Goal: Information Seeking & Learning: Learn about a topic

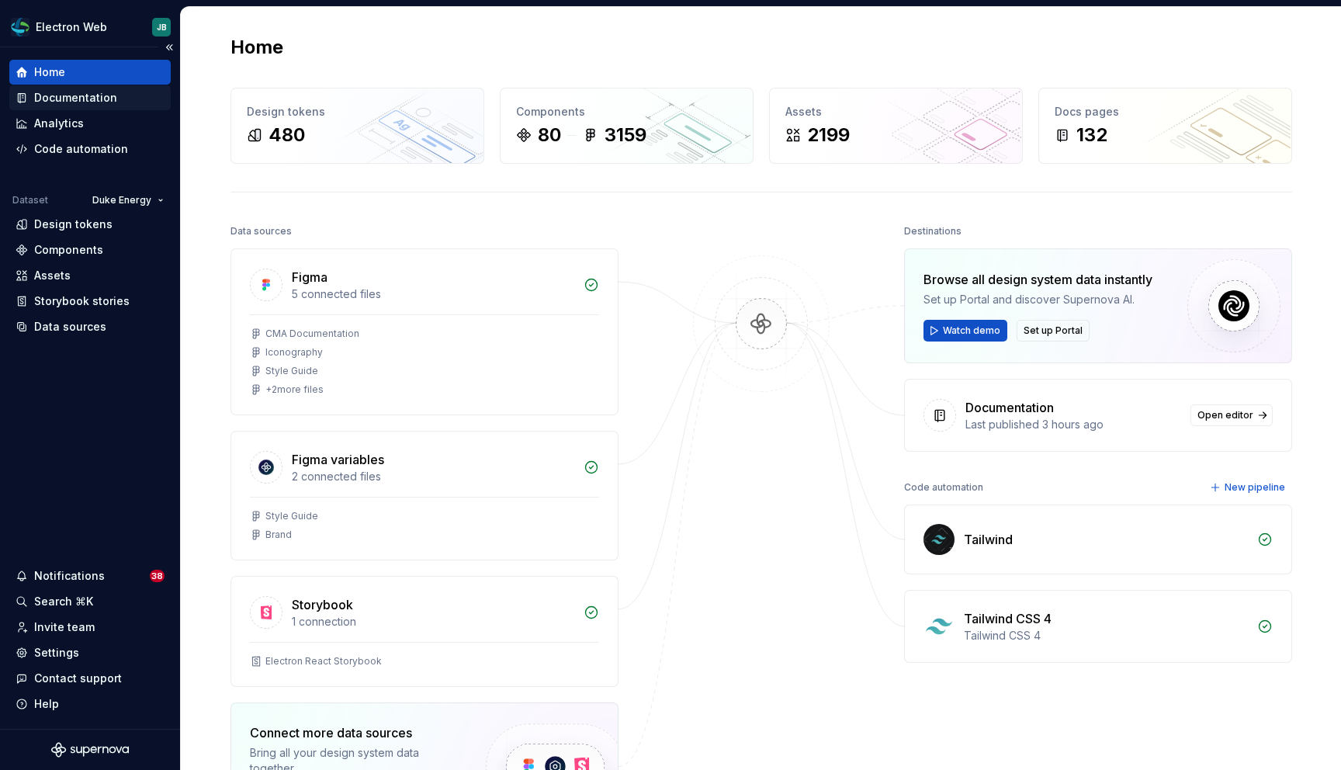
click at [109, 99] on div "Documentation" at bounding box center [75, 98] width 83 height 16
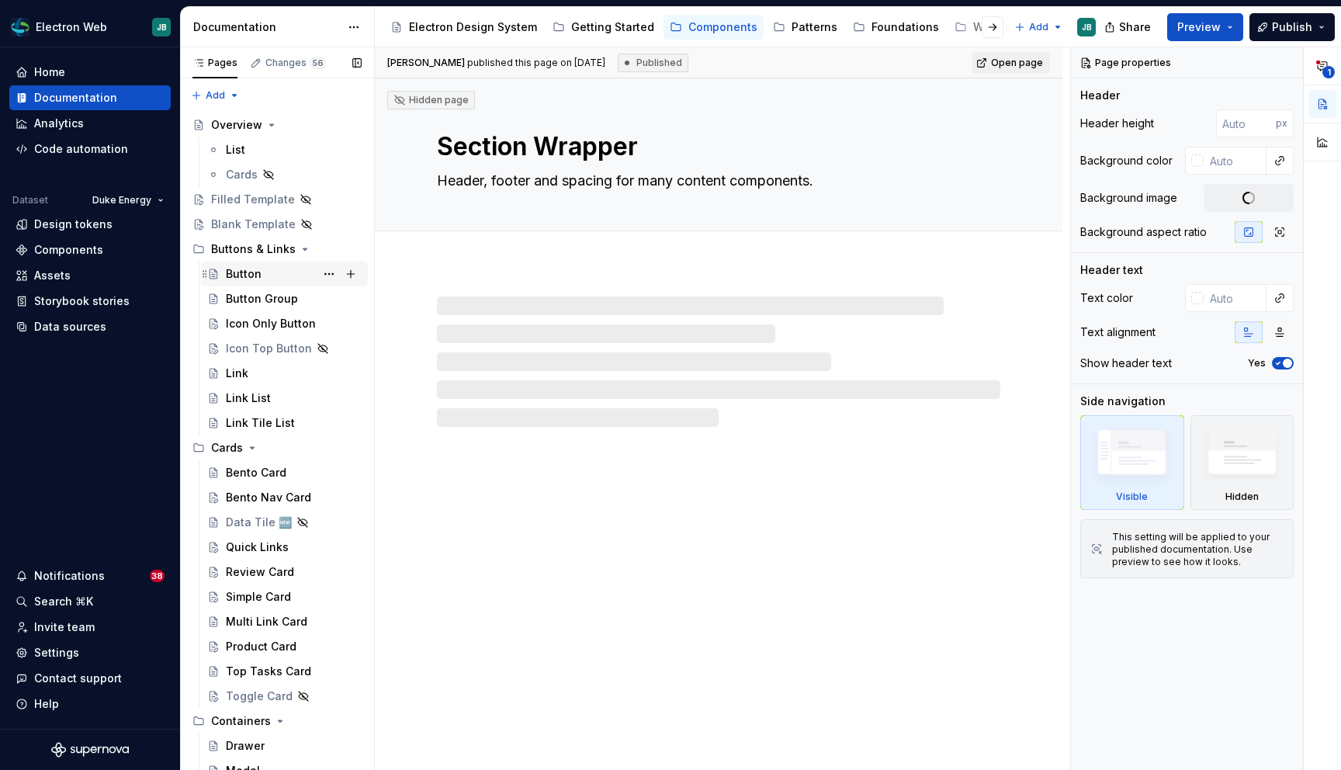
click at [279, 272] on div "Button" at bounding box center [294, 274] width 136 height 22
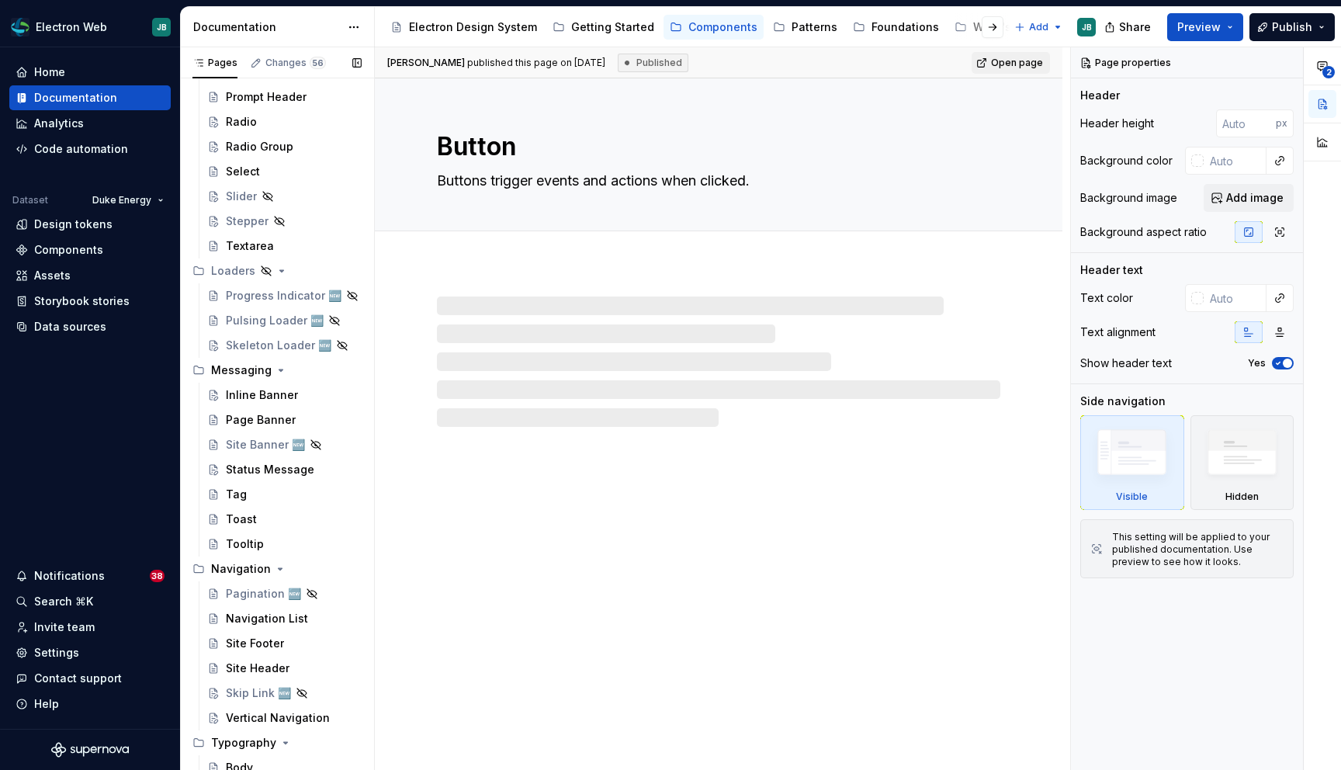
scroll to position [1747, 0]
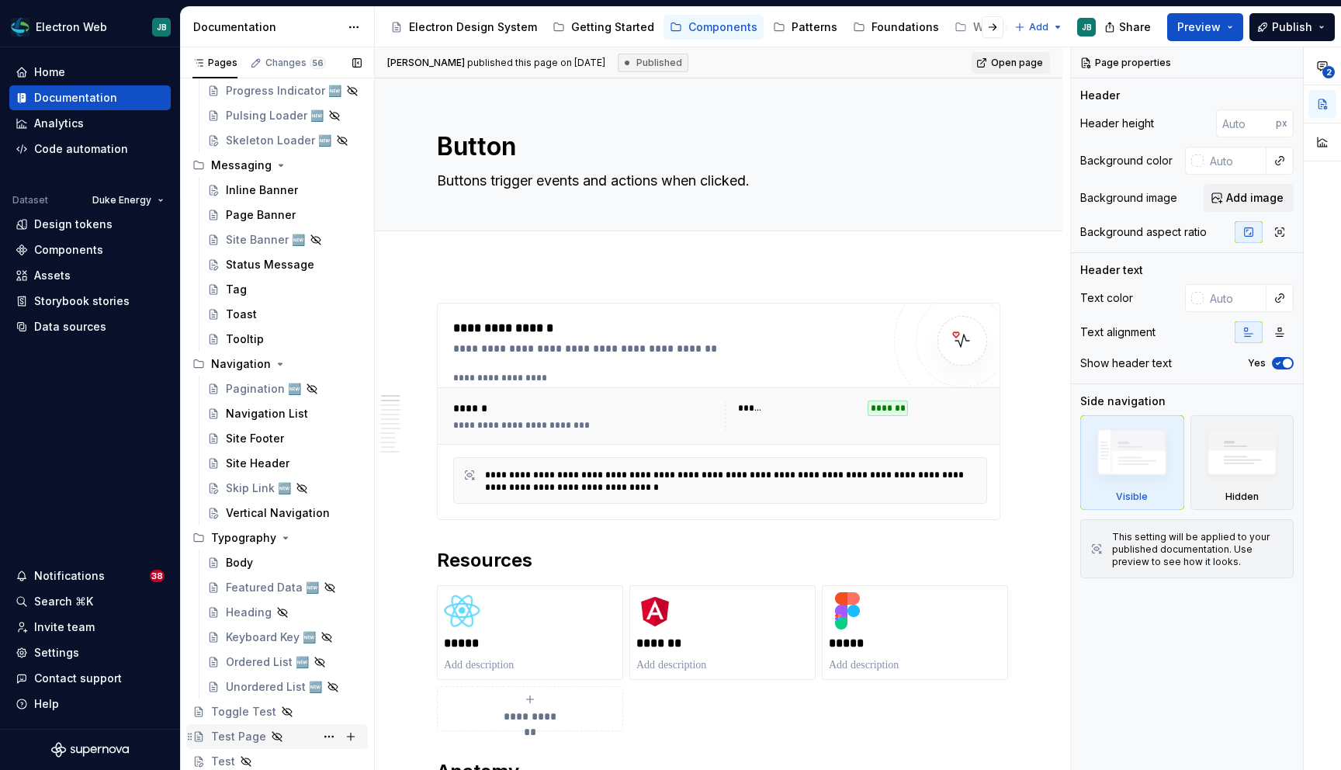
click at [248, 738] on div "Test Page" at bounding box center [238, 737] width 55 height 16
click at [246, 709] on div "Toggle Test" at bounding box center [243, 712] width 65 height 16
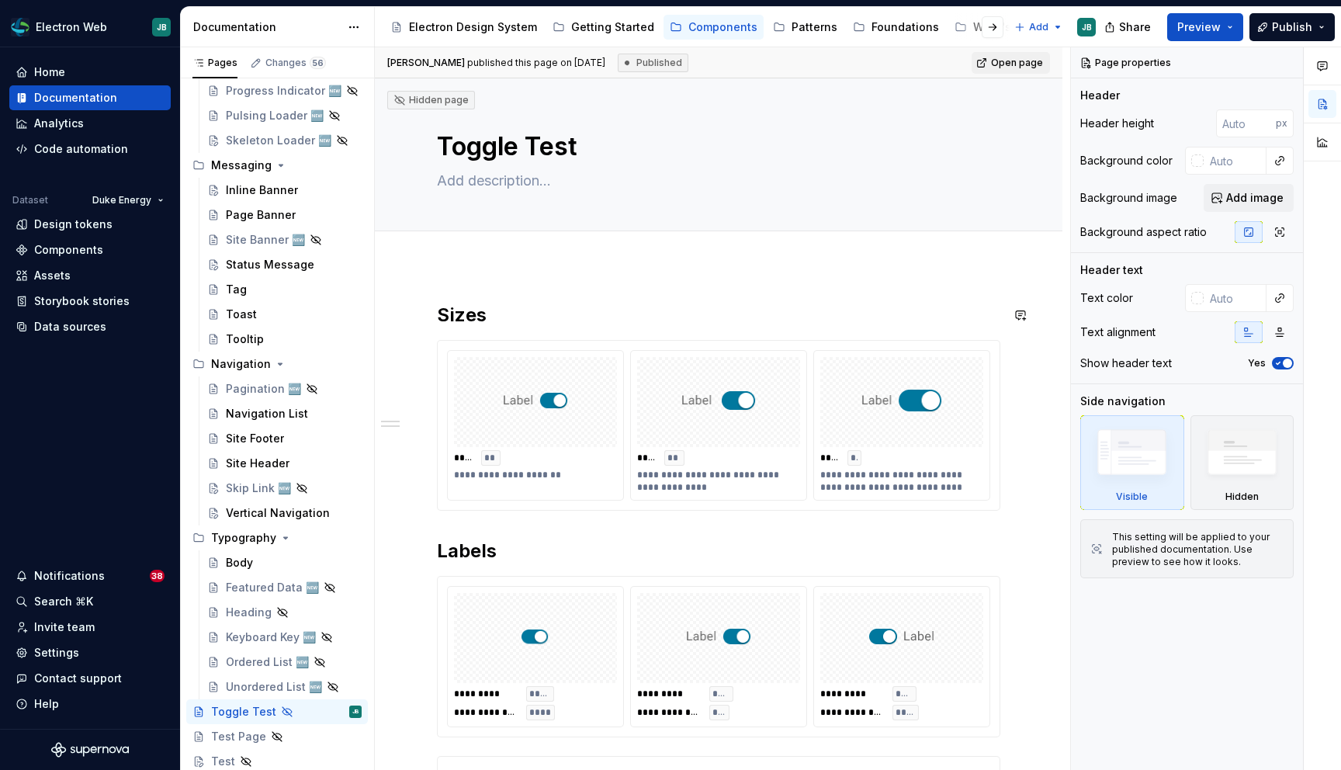
click at [869, 279] on div "**********" at bounding box center [718, 756] width 687 height 982
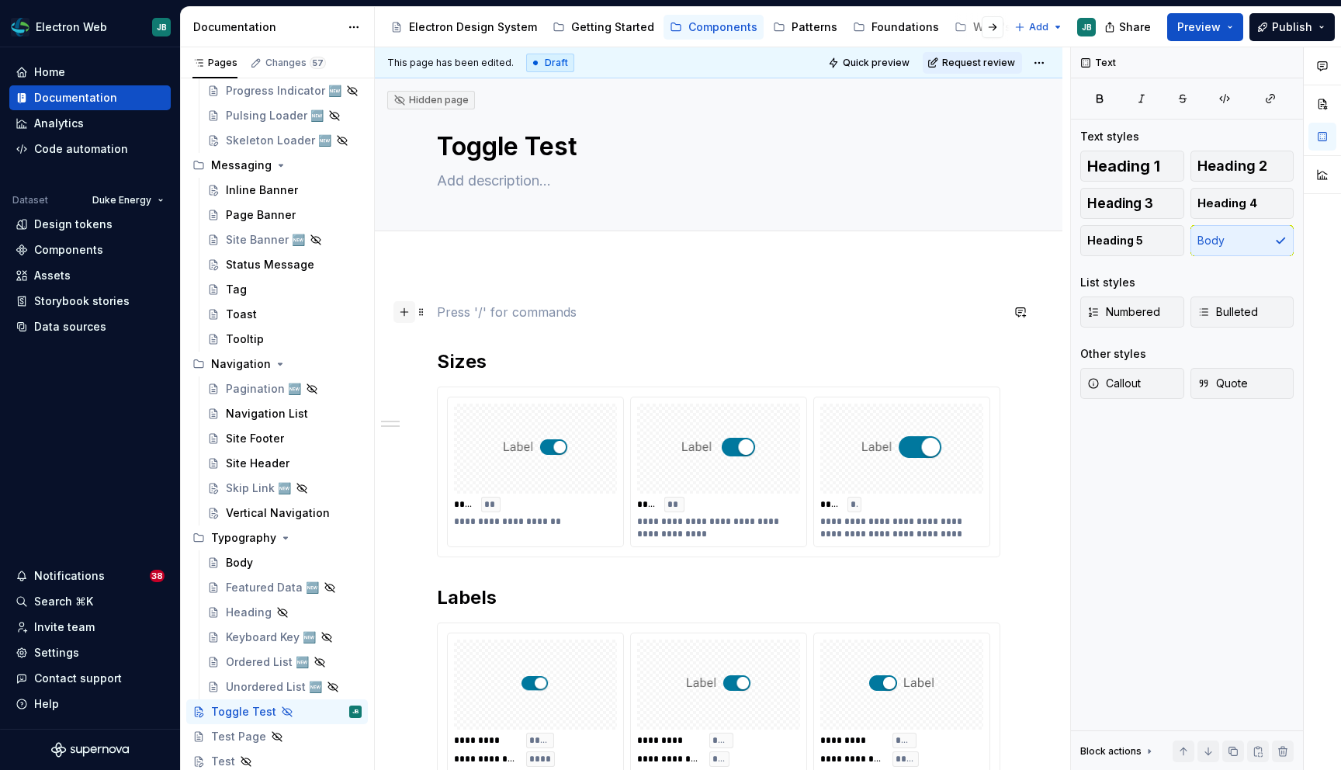
click at [402, 310] on button "button" at bounding box center [404, 312] width 22 height 22
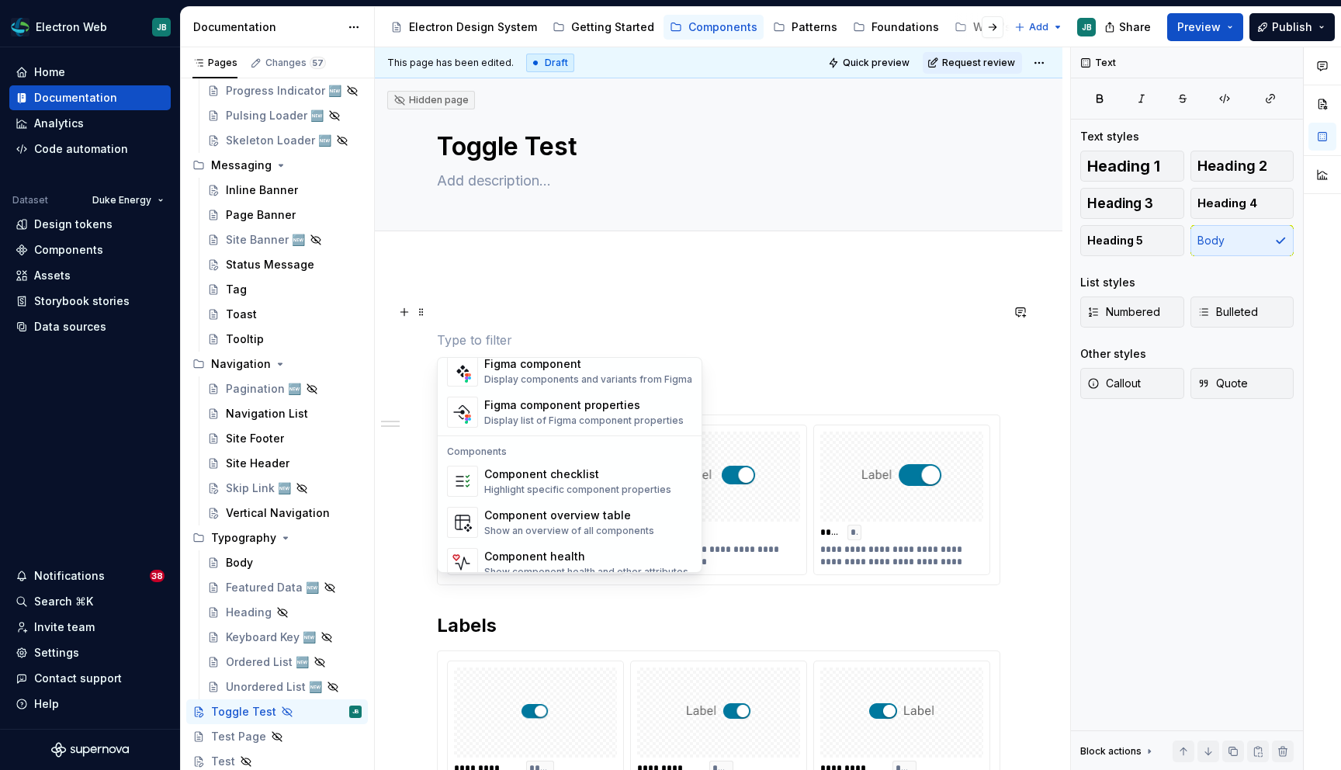
scroll to position [1545, 0]
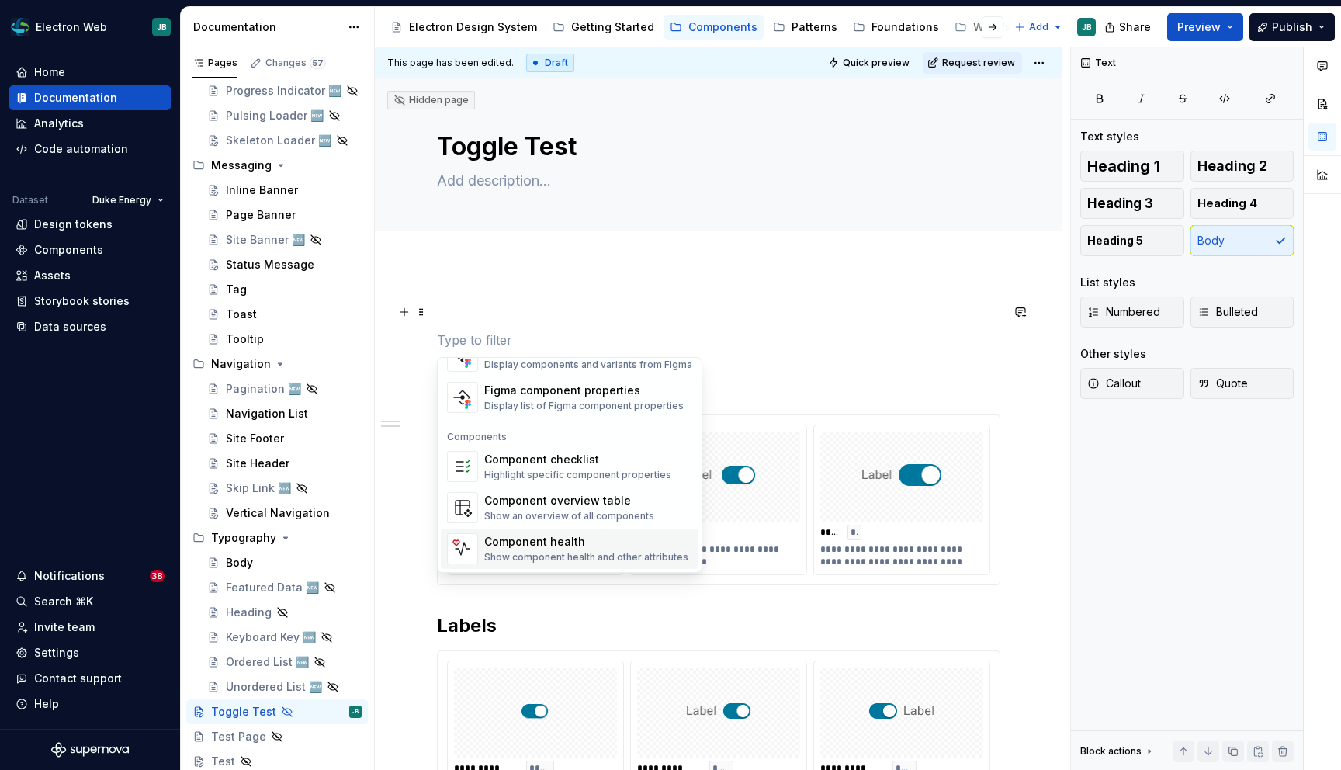
click at [596, 545] on div "Component health" at bounding box center [586, 542] width 204 height 16
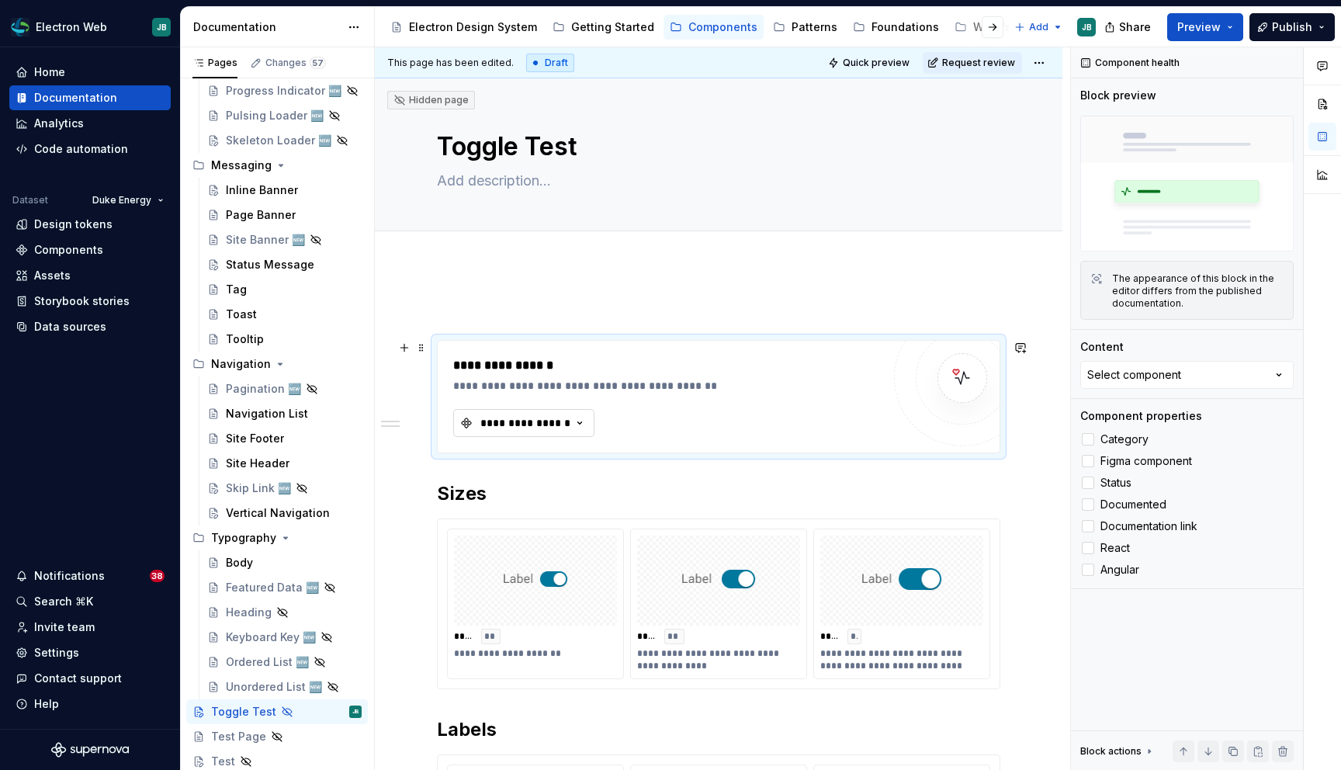
click at [546, 419] on div "**********" at bounding box center [525, 423] width 93 height 16
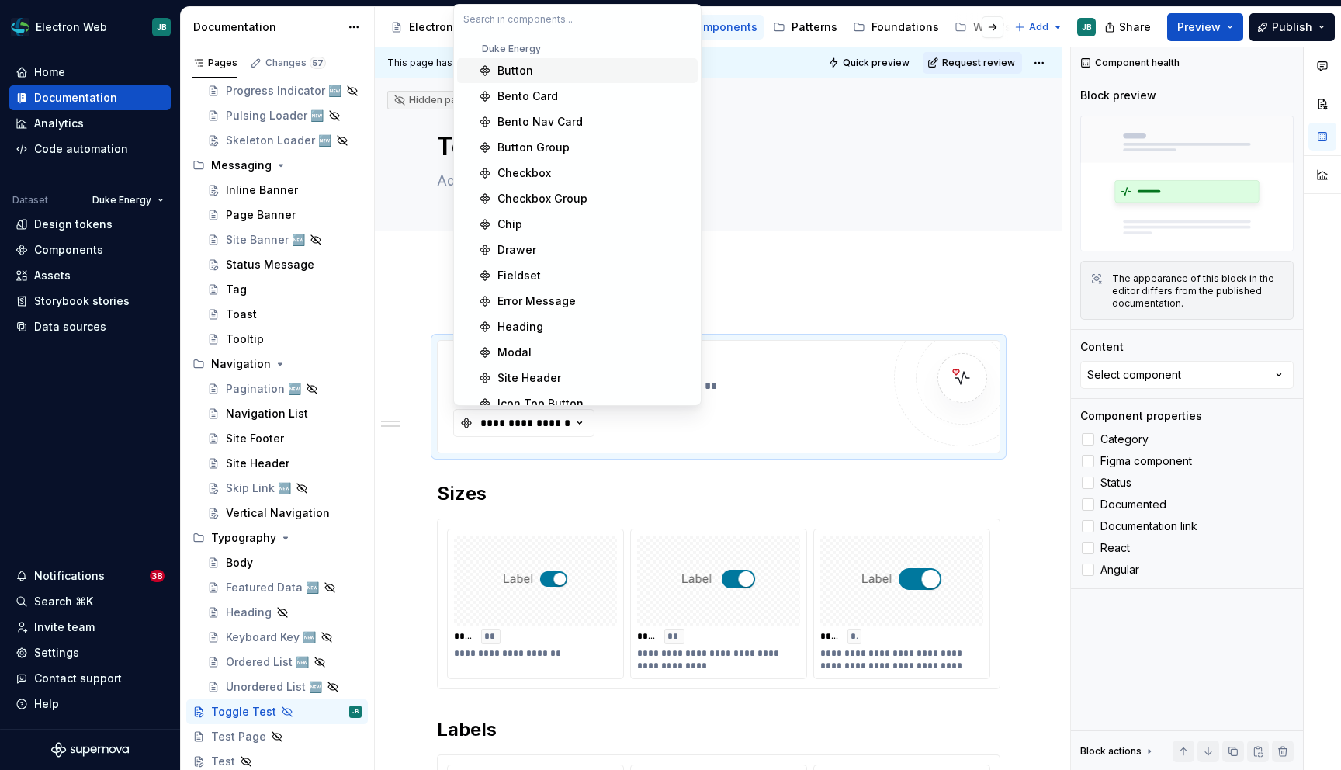
click at [541, 71] on div "Button" at bounding box center [594, 71] width 194 height 16
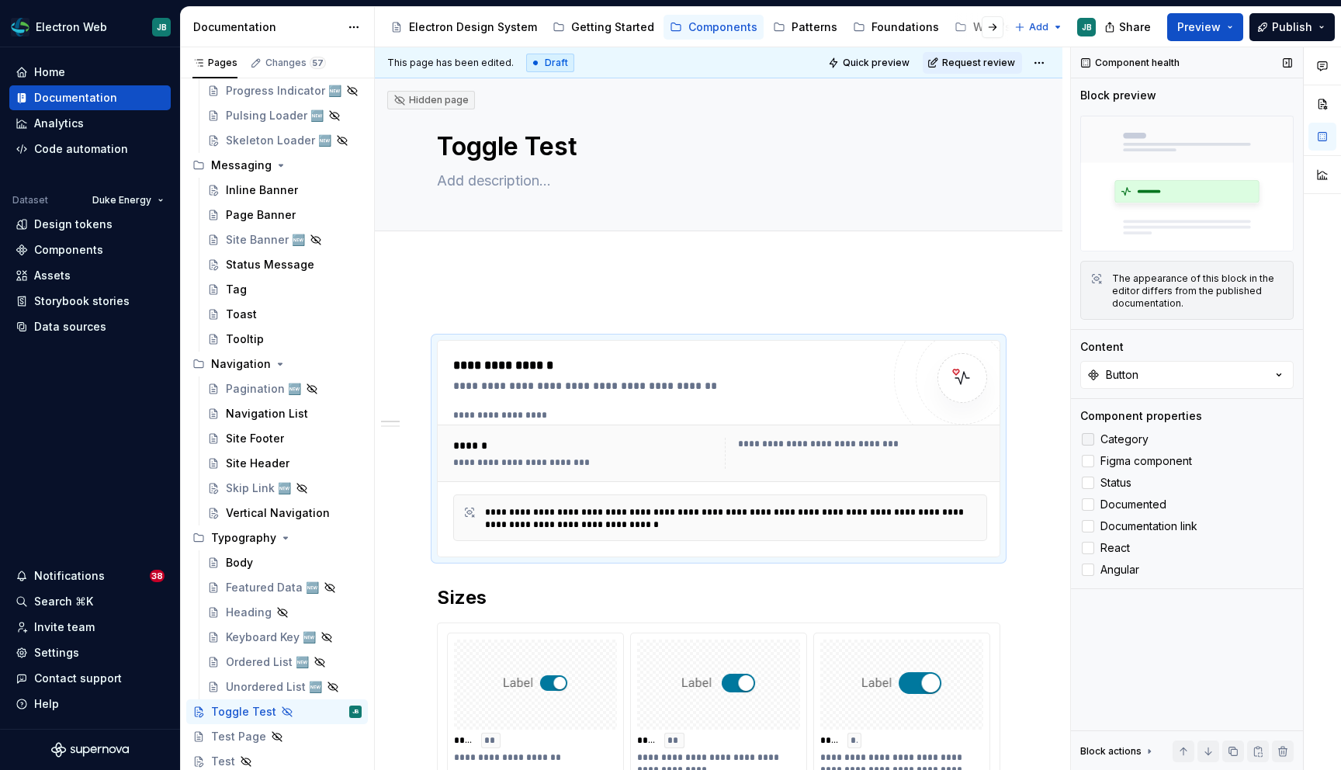
click at [1096, 434] on label "Category" at bounding box center [1186, 439] width 213 height 19
click at [1092, 459] on div at bounding box center [1088, 461] width 12 height 12
click at [1086, 483] on div at bounding box center [1088, 482] width 12 height 12
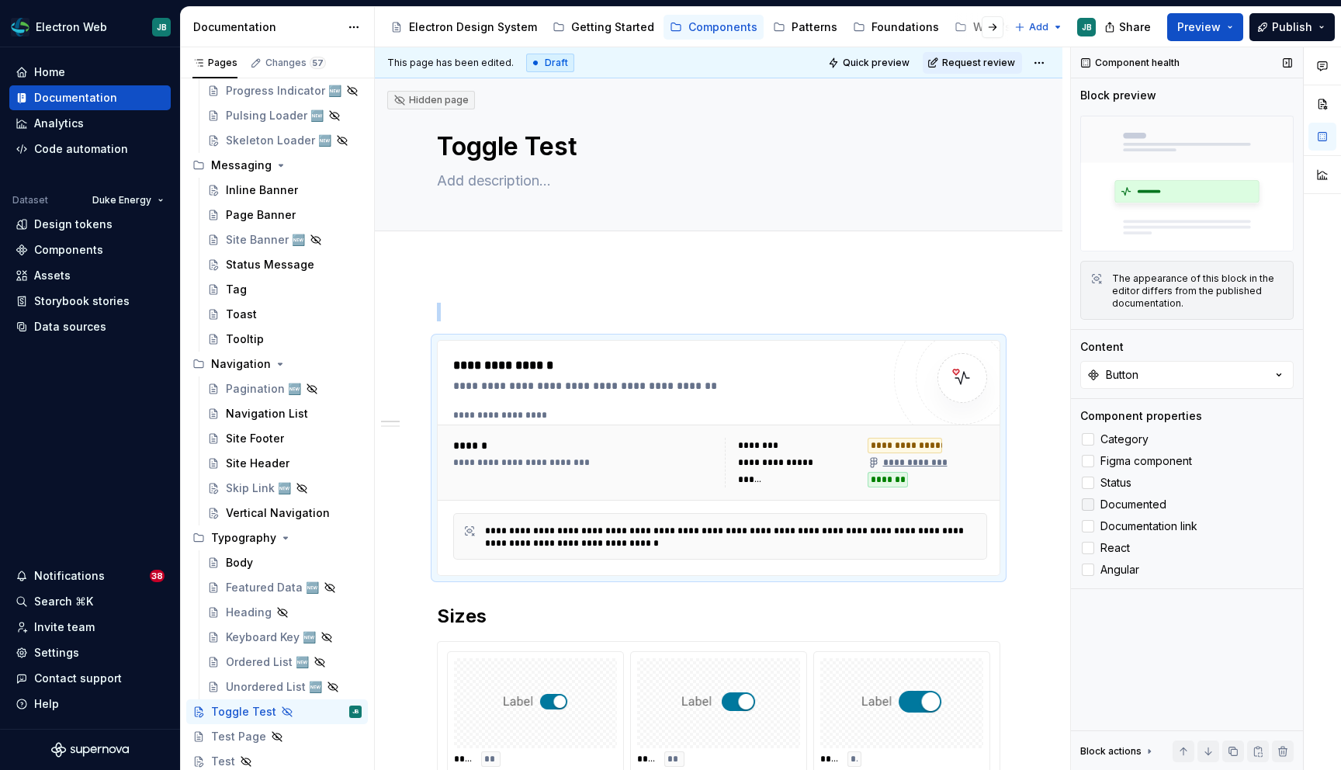
click at [1086, 506] on div at bounding box center [1088, 504] width 12 height 12
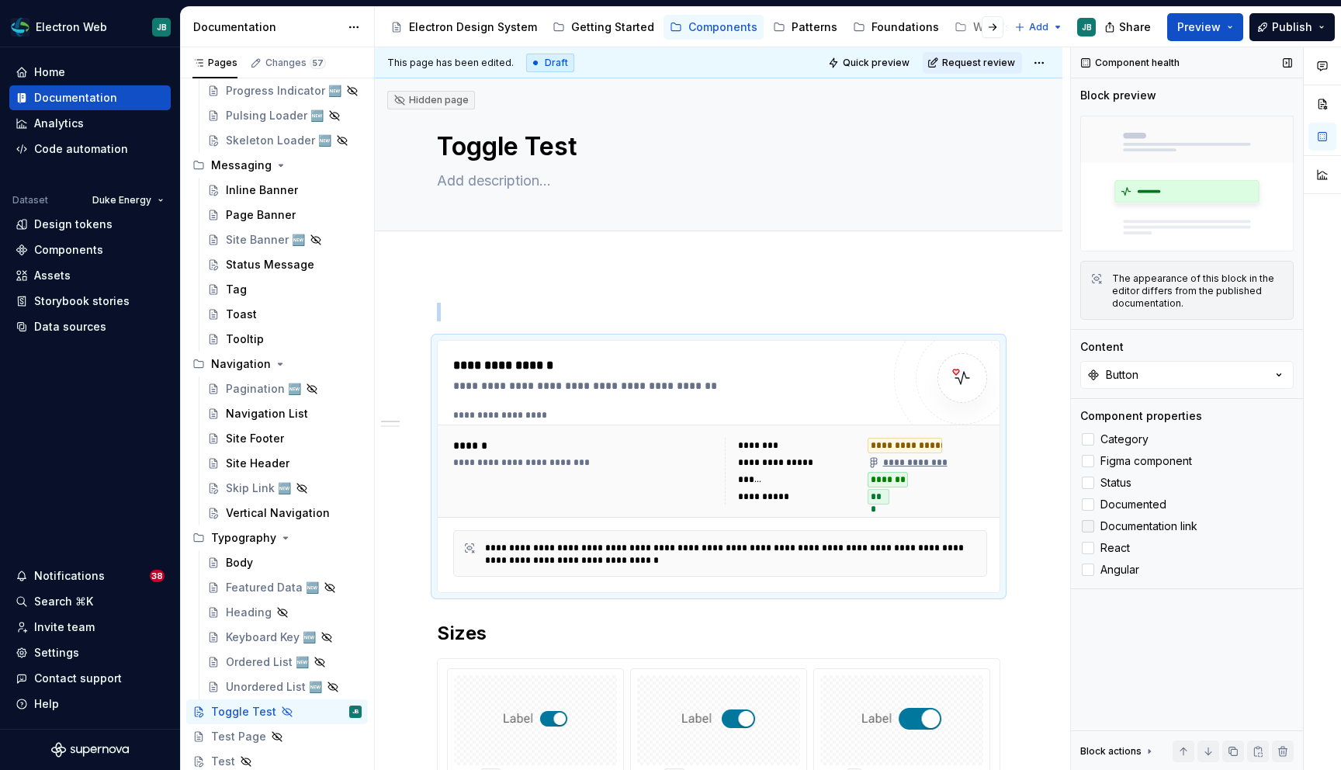
click at [1086, 524] on div at bounding box center [1088, 526] width 12 height 12
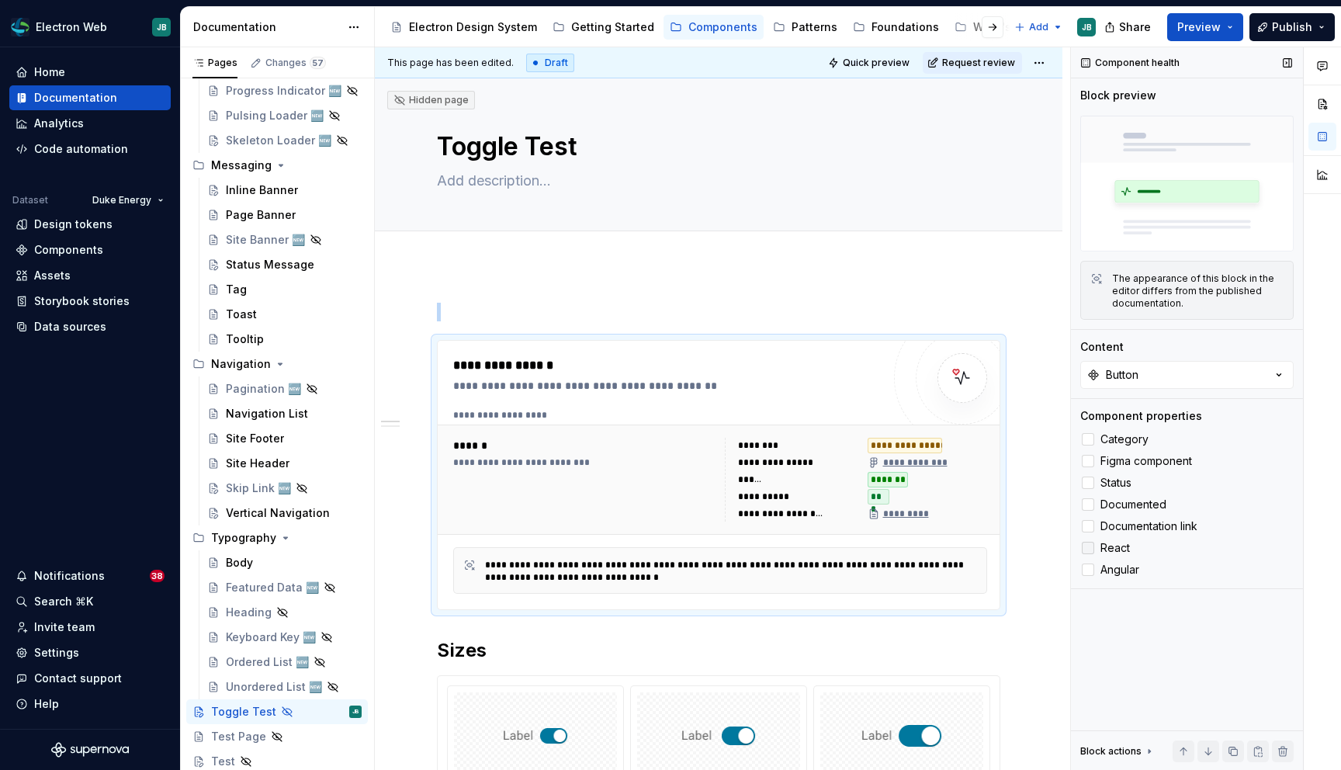
click at [1089, 546] on div at bounding box center [1088, 548] width 12 height 12
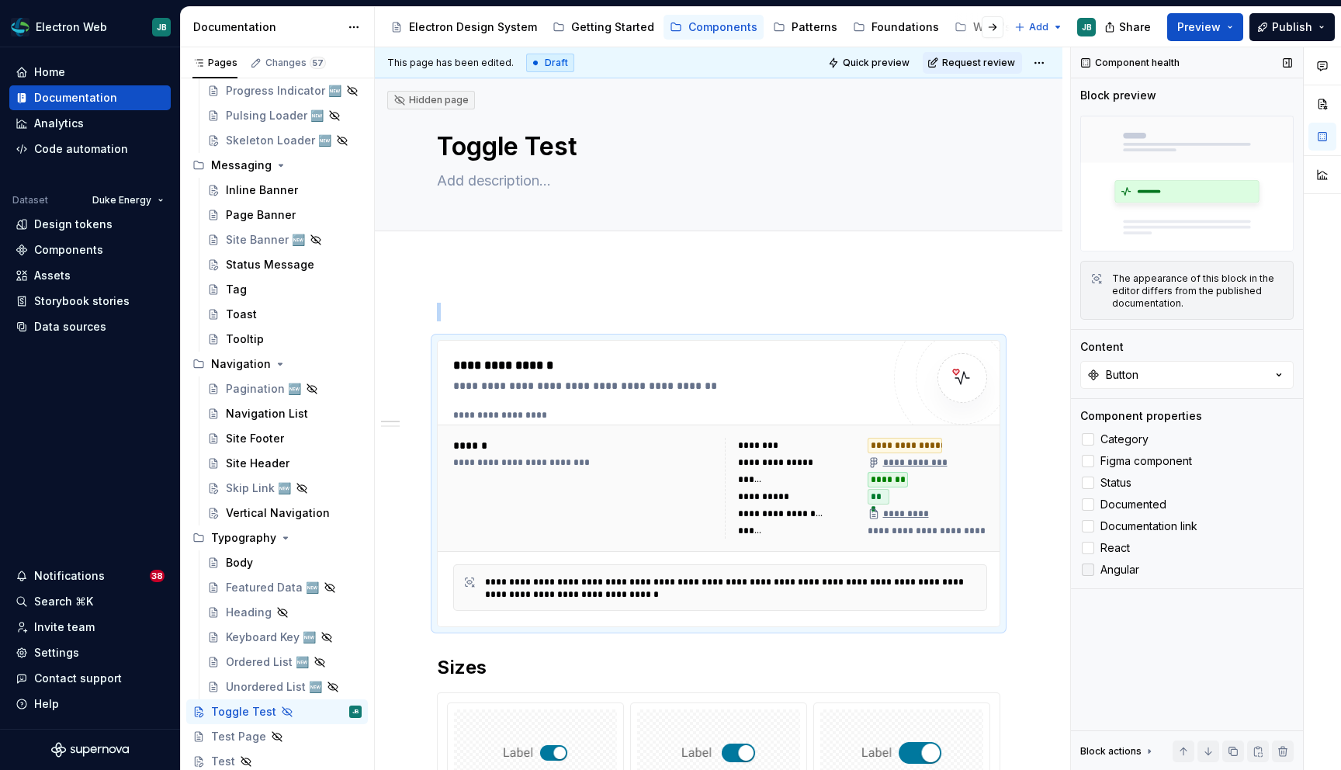
click at [1089, 574] on div at bounding box center [1088, 569] width 12 height 12
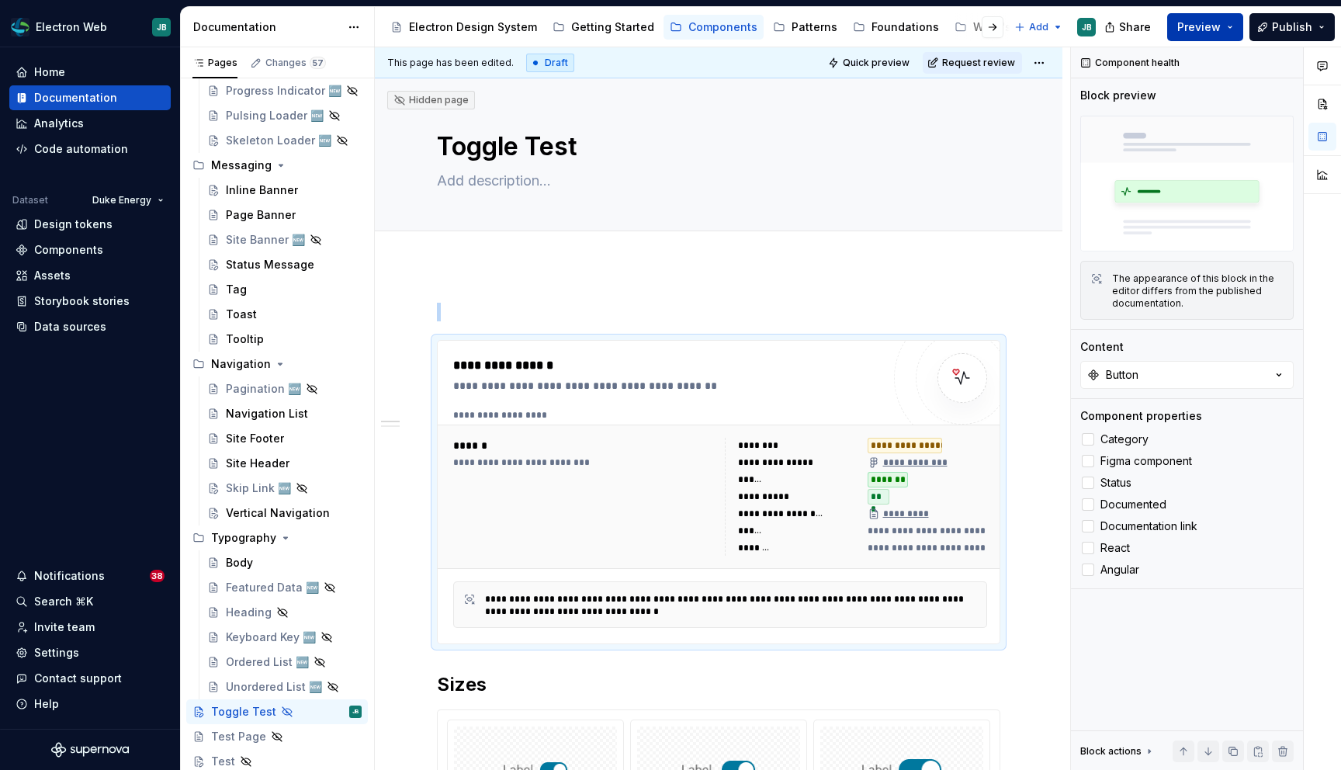
click at [1209, 27] on span "Preview" at bounding box center [1198, 27] width 43 height 16
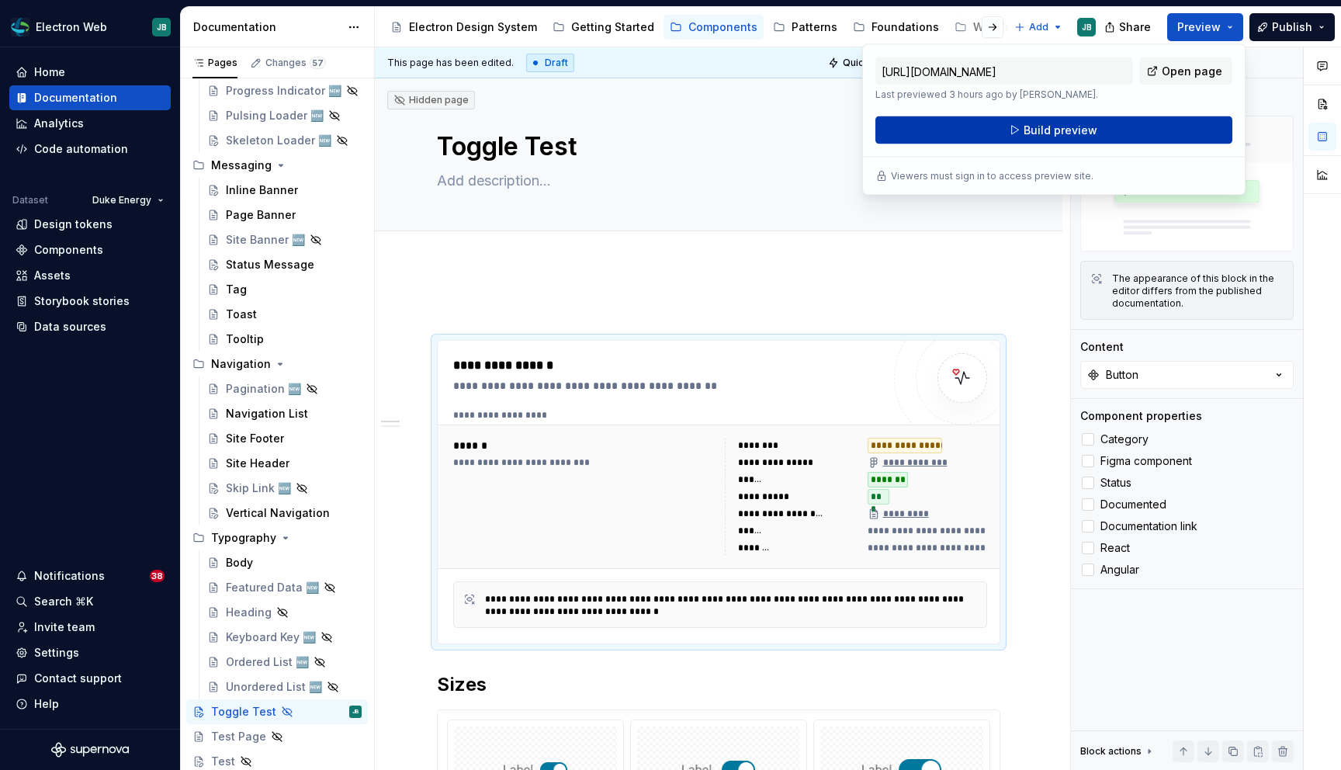
click at [1055, 129] on span "Build preview" at bounding box center [1060, 131] width 74 height 16
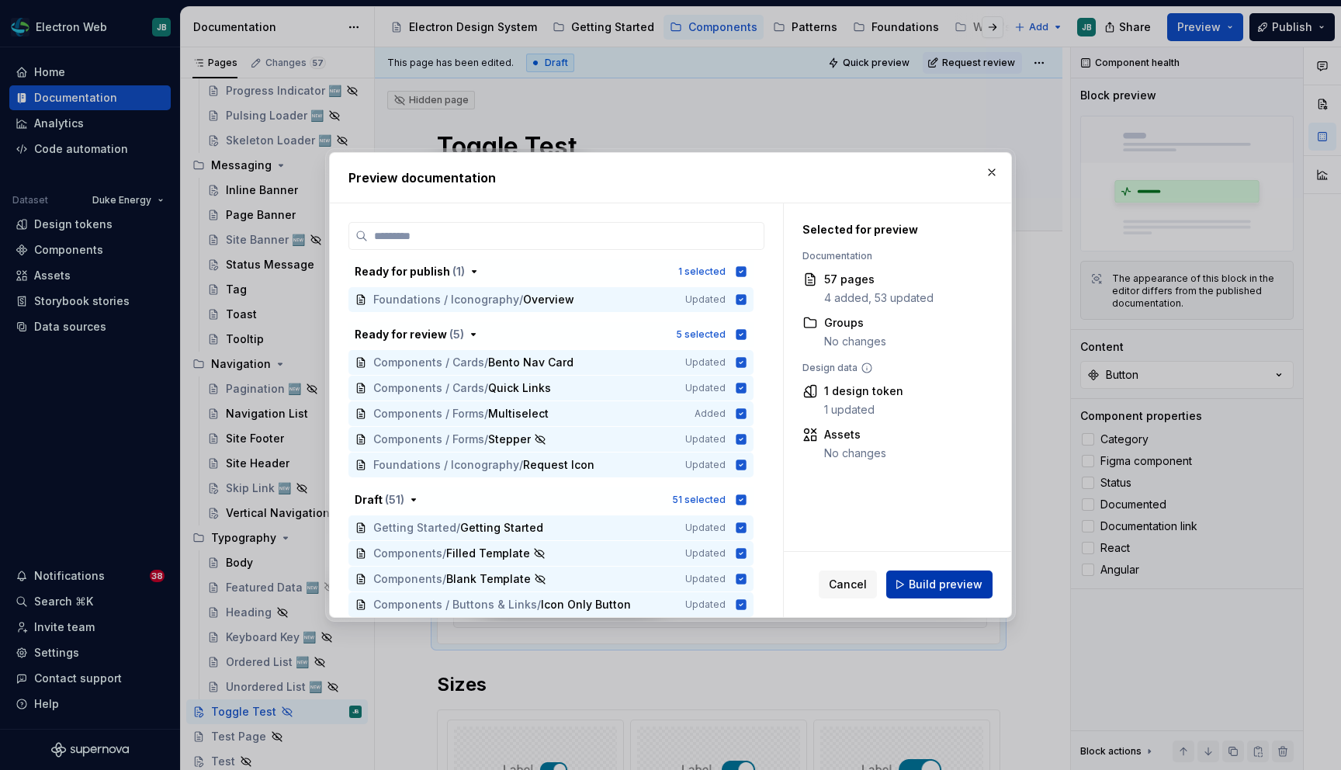
click at [943, 584] on span "Build preview" at bounding box center [946, 584] width 74 height 16
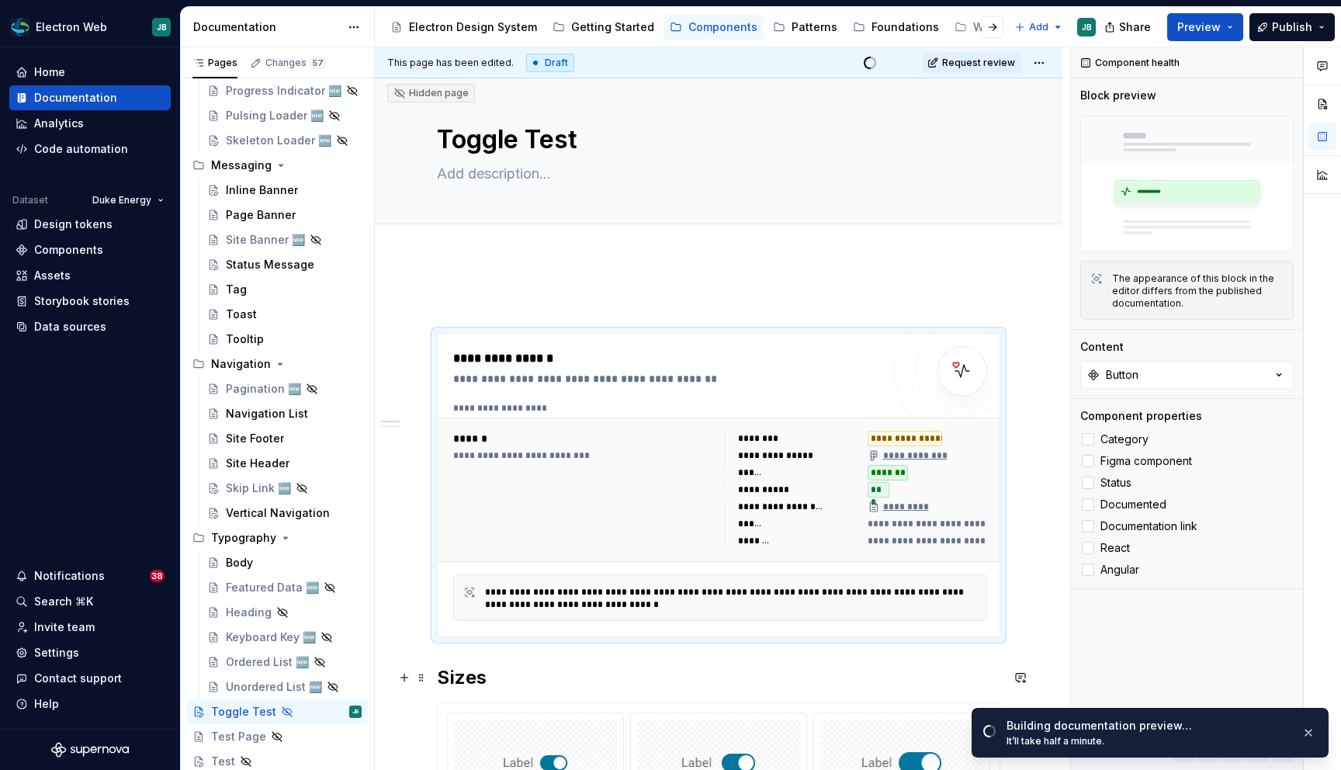
scroll to position [9, 0]
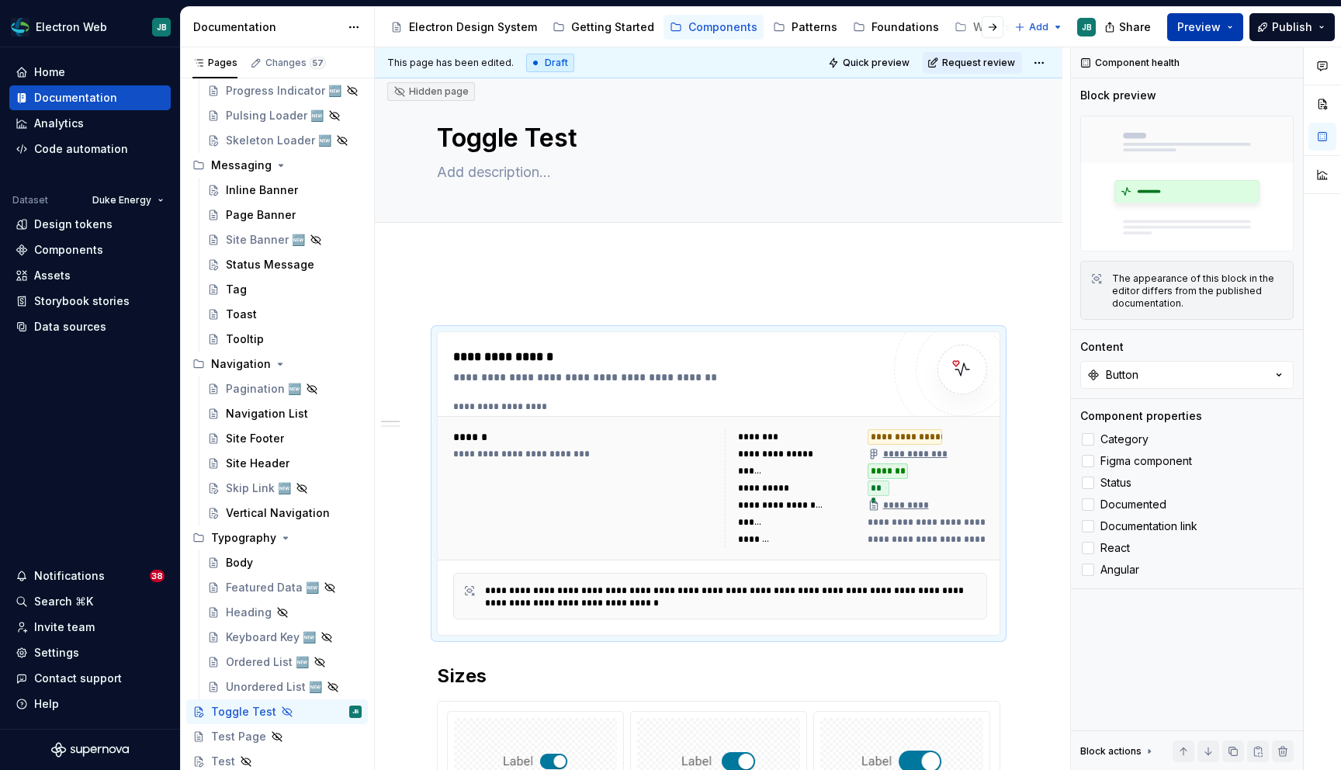
click at [1233, 22] on button "Preview" at bounding box center [1205, 27] width 76 height 28
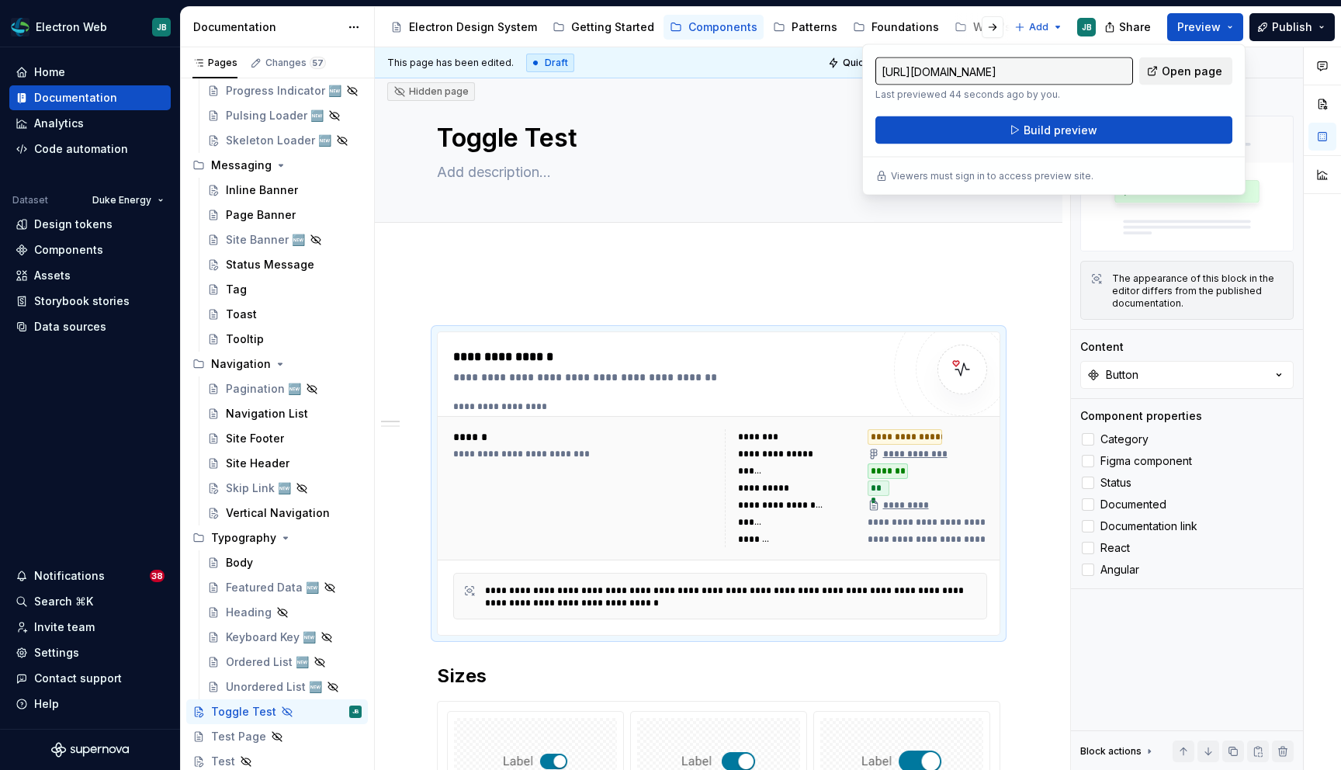
click at [1193, 64] on span "Open page" at bounding box center [1191, 72] width 61 height 16
type textarea "*"
click at [422, 341] on span at bounding box center [421, 339] width 12 height 22
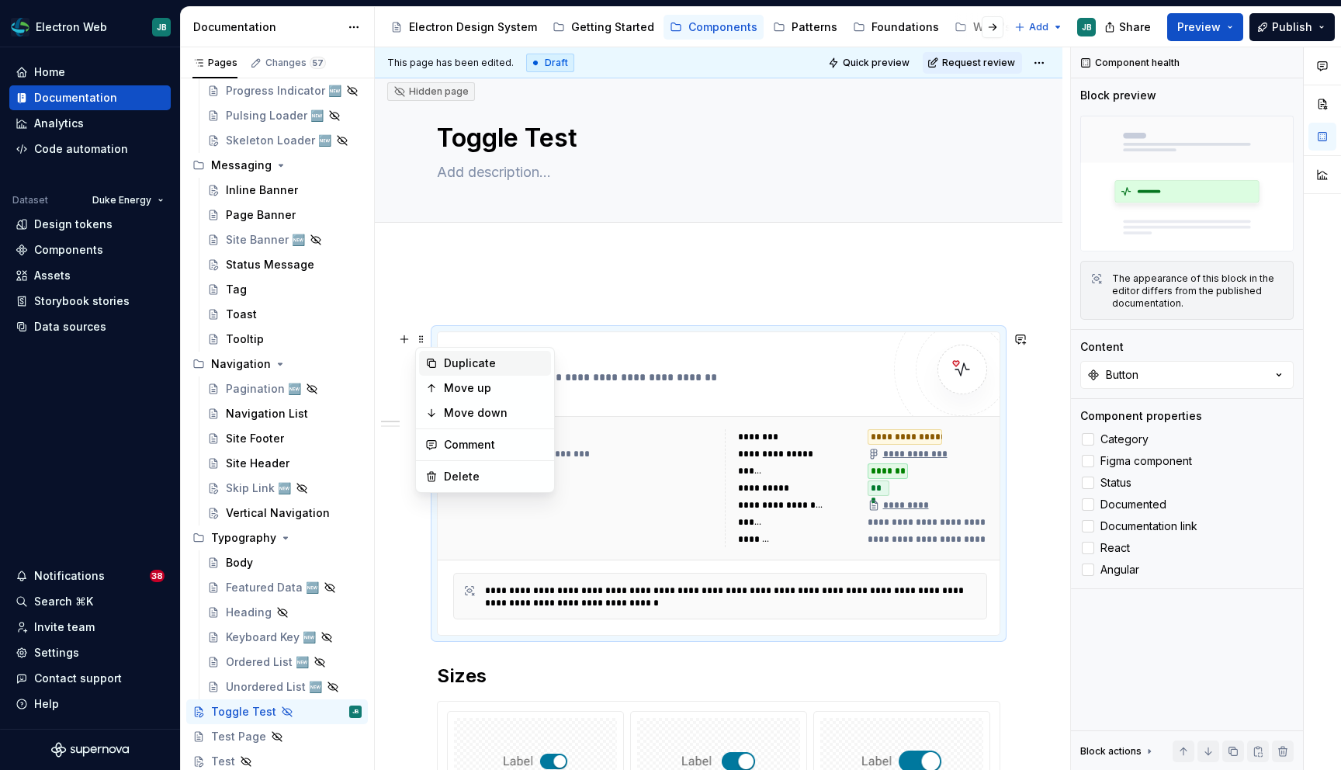
click at [493, 365] on div "Duplicate" at bounding box center [494, 363] width 101 height 16
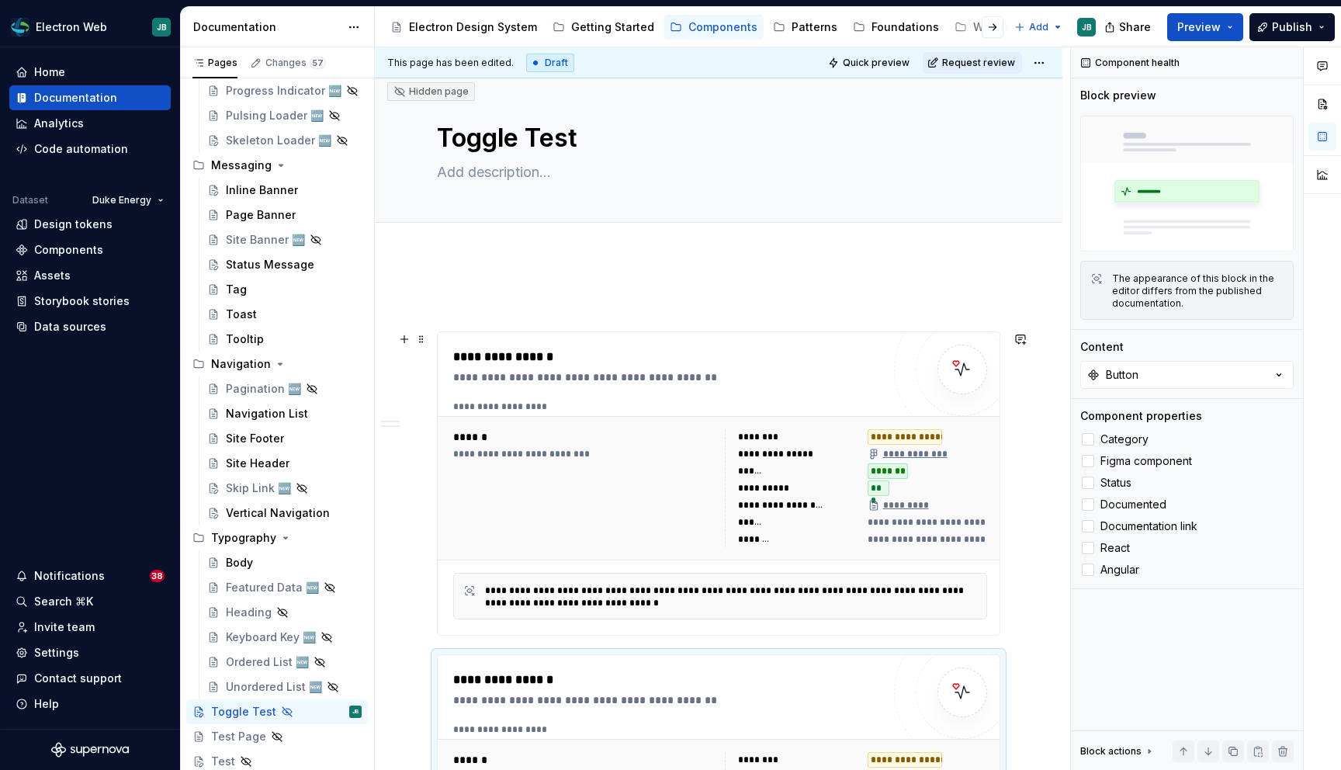
scroll to position [196, 0]
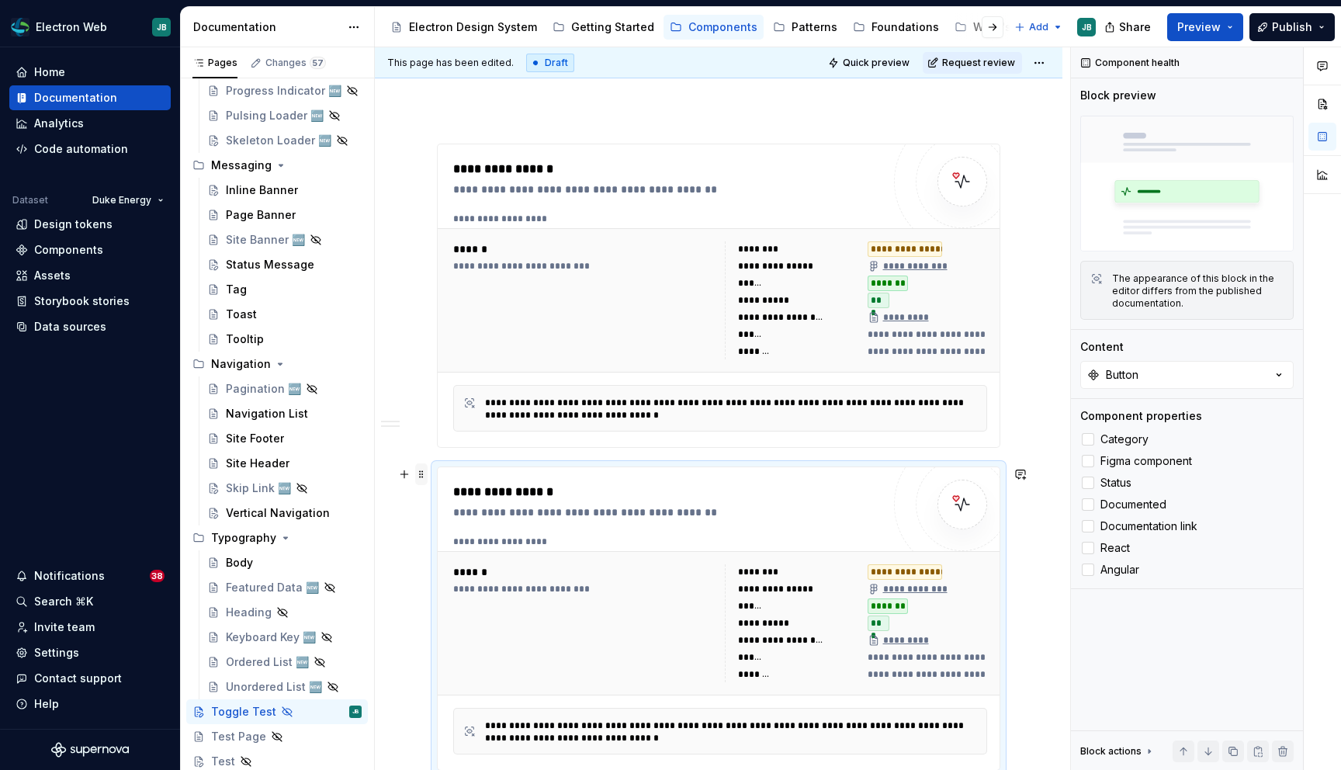
click at [420, 475] on span at bounding box center [421, 474] width 12 height 22
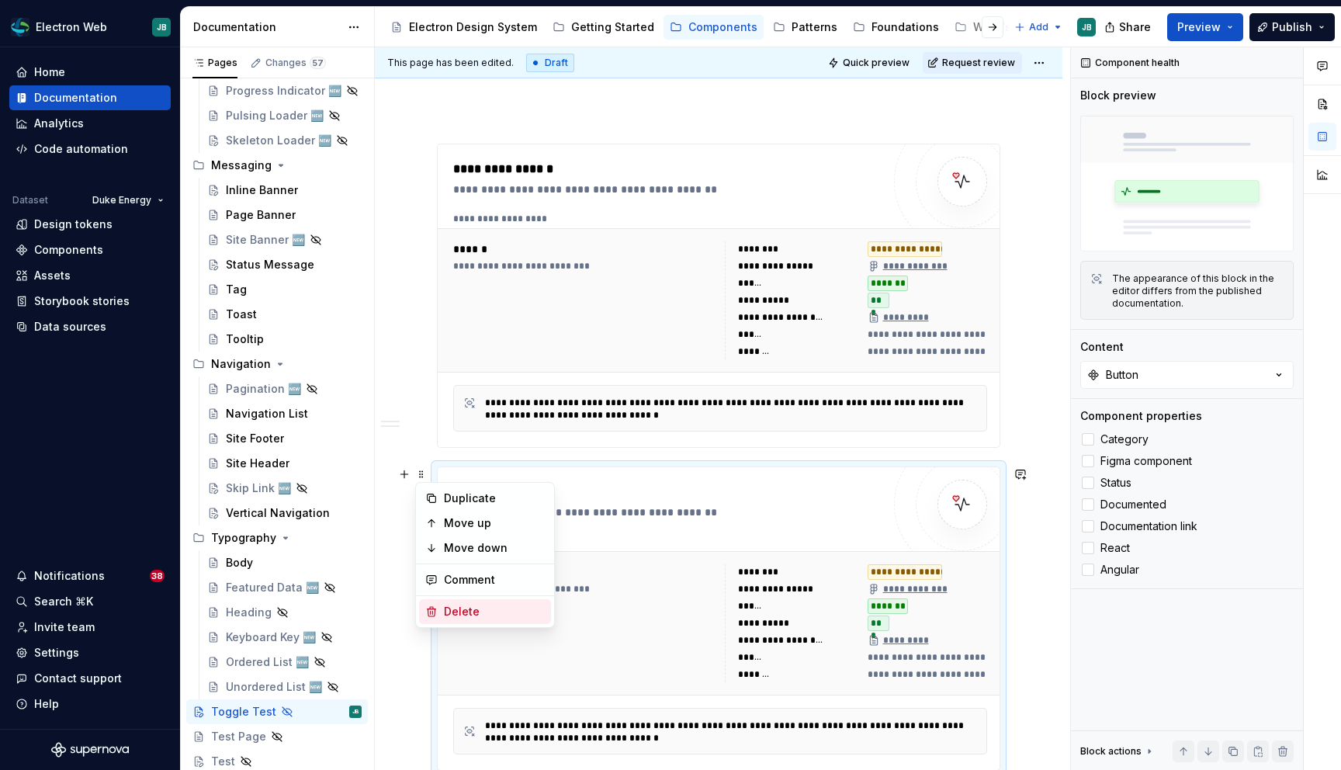
click at [448, 610] on div "Delete" at bounding box center [494, 612] width 101 height 16
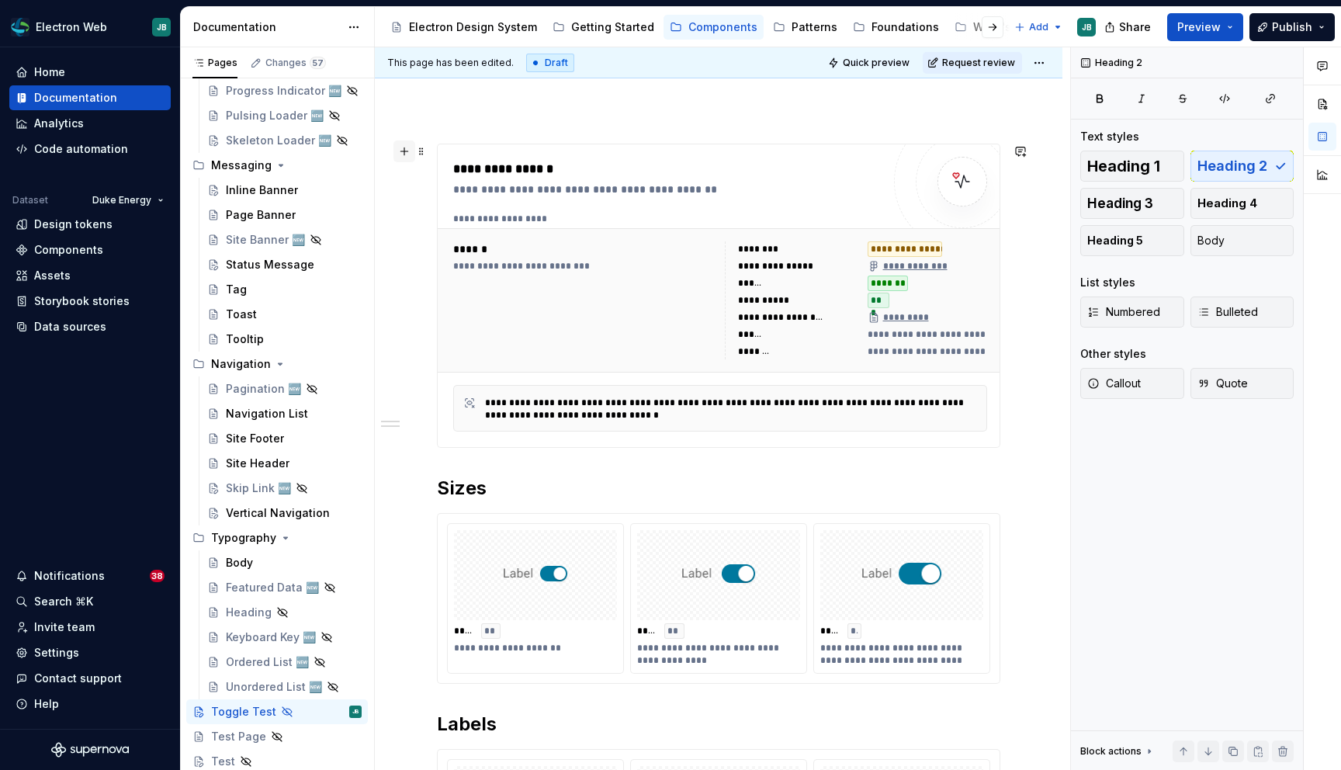
click at [401, 149] on button "button" at bounding box center [404, 151] width 22 height 22
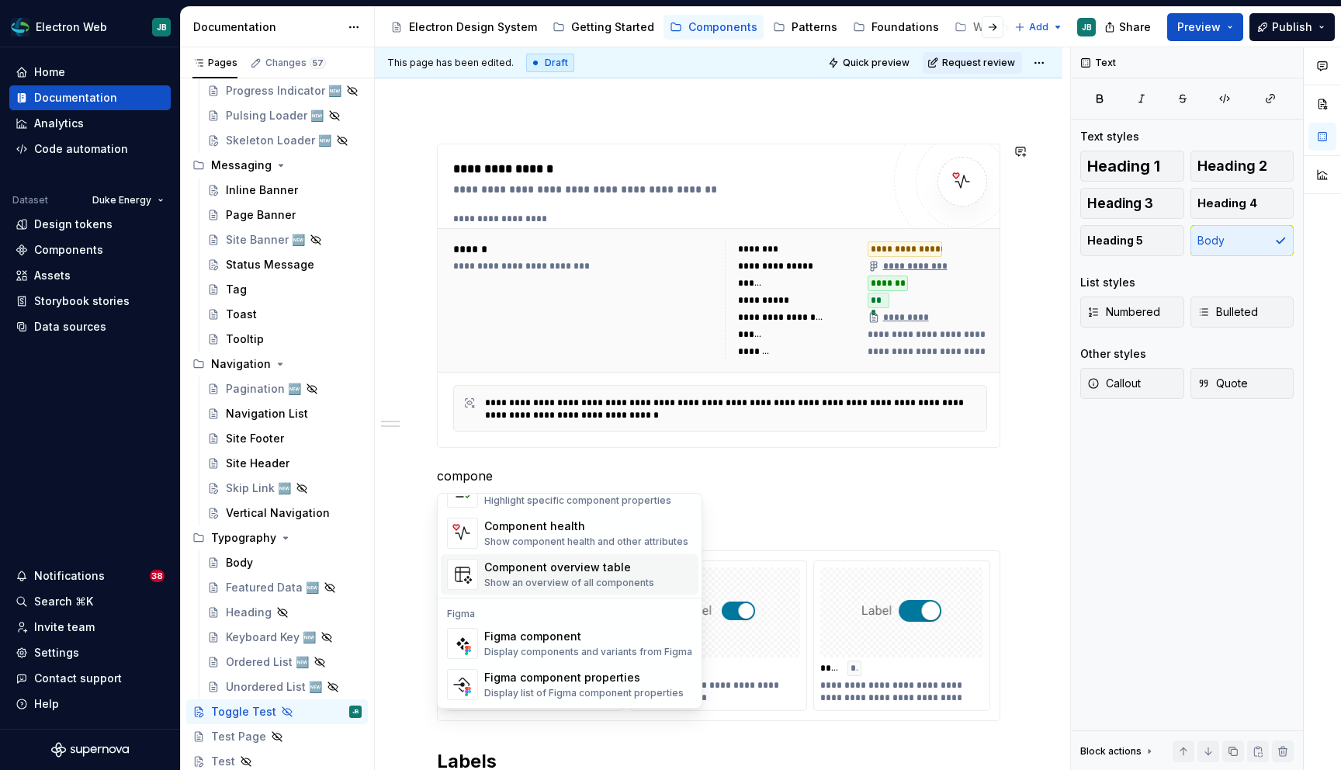
scroll to position [0, 0]
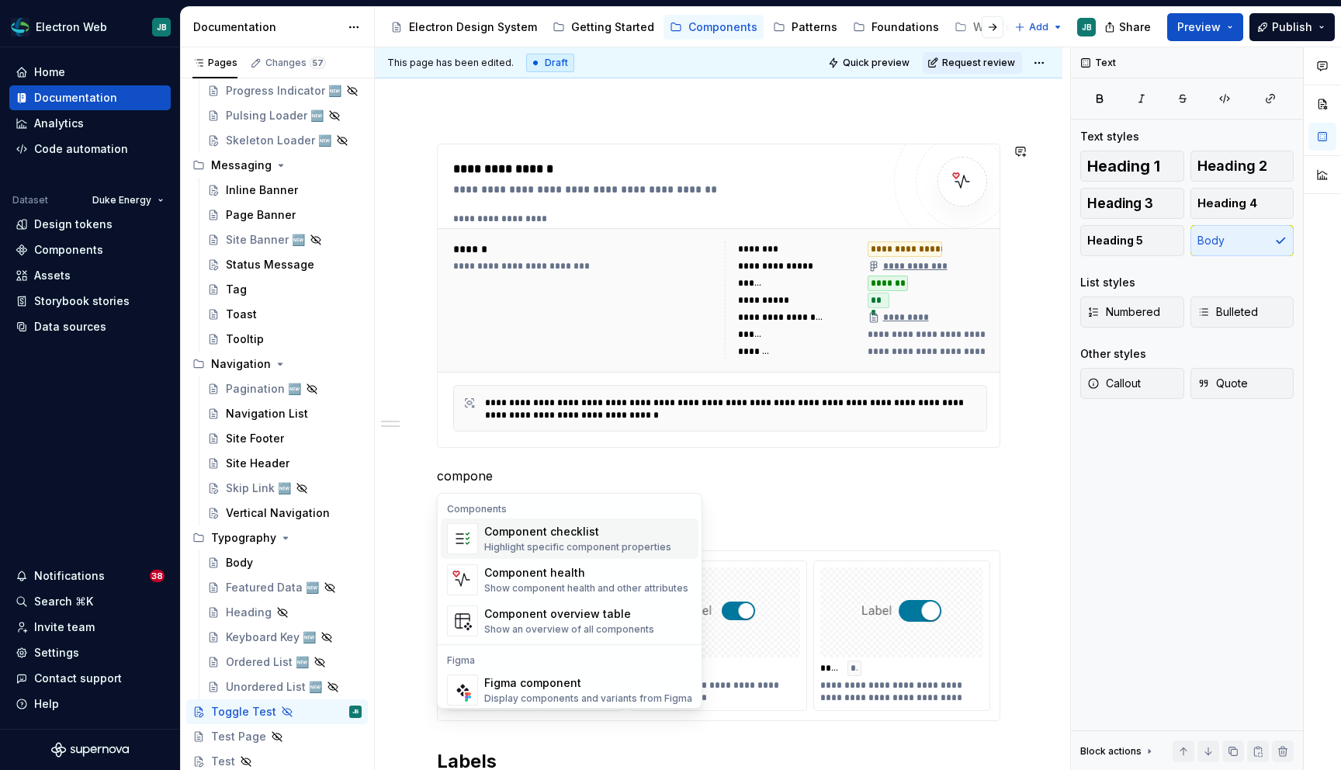
click at [635, 537] on div "Component checklist" at bounding box center [577, 532] width 187 height 16
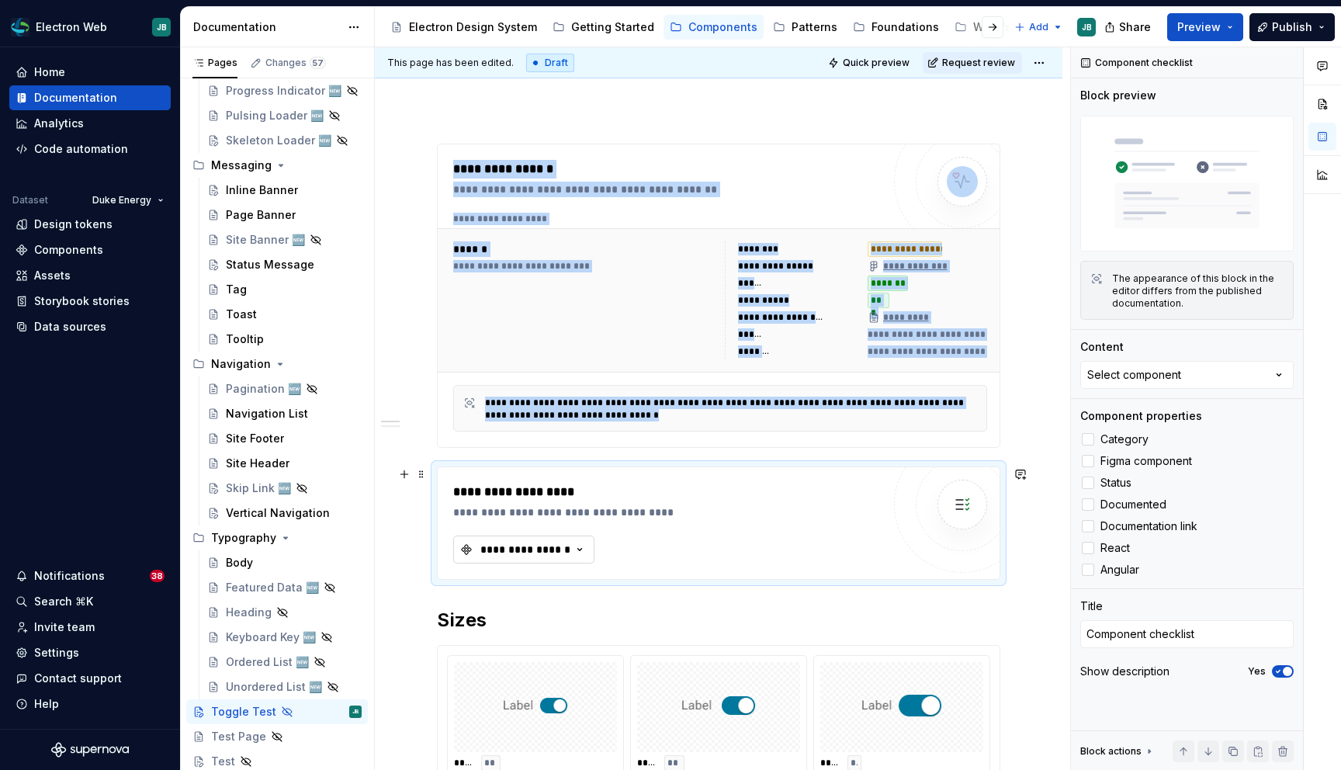
click at [565, 548] on div "**********" at bounding box center [525, 550] width 93 height 16
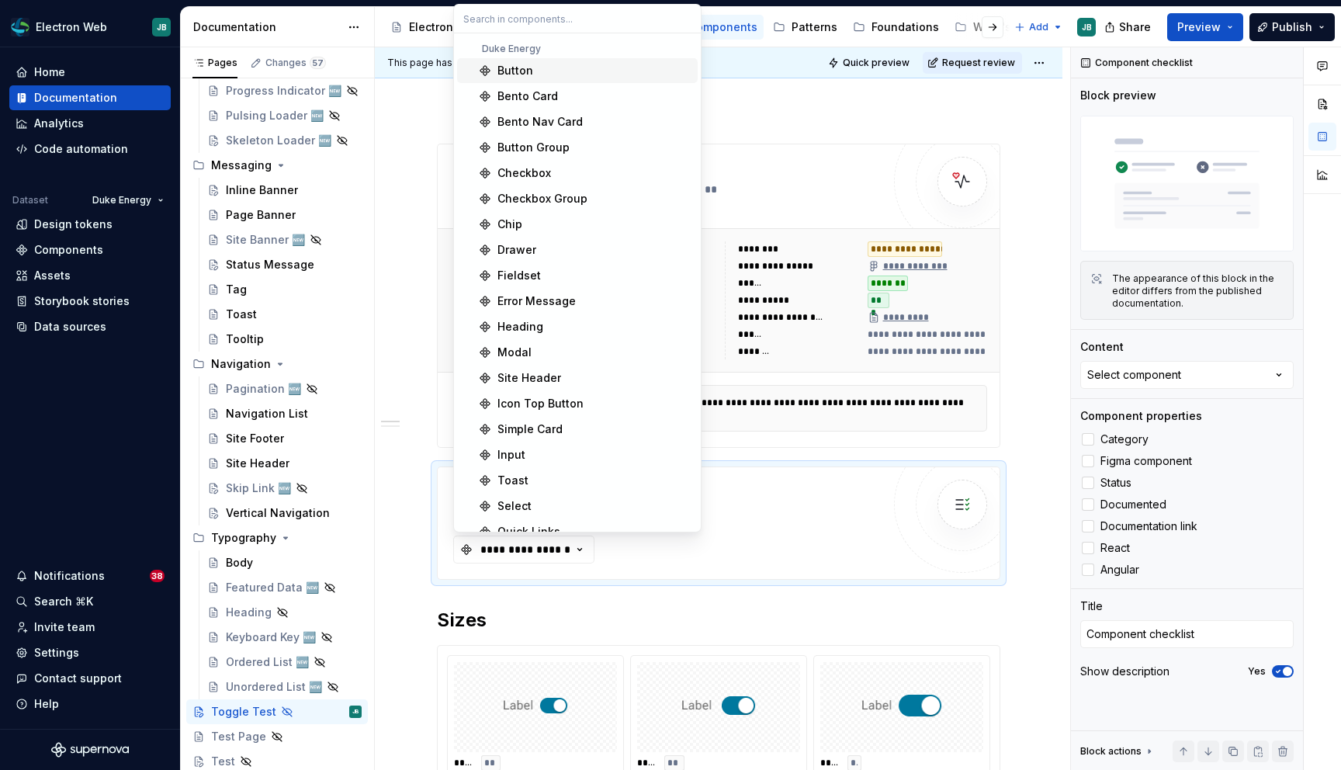
click at [534, 67] on div "Button" at bounding box center [594, 71] width 194 height 16
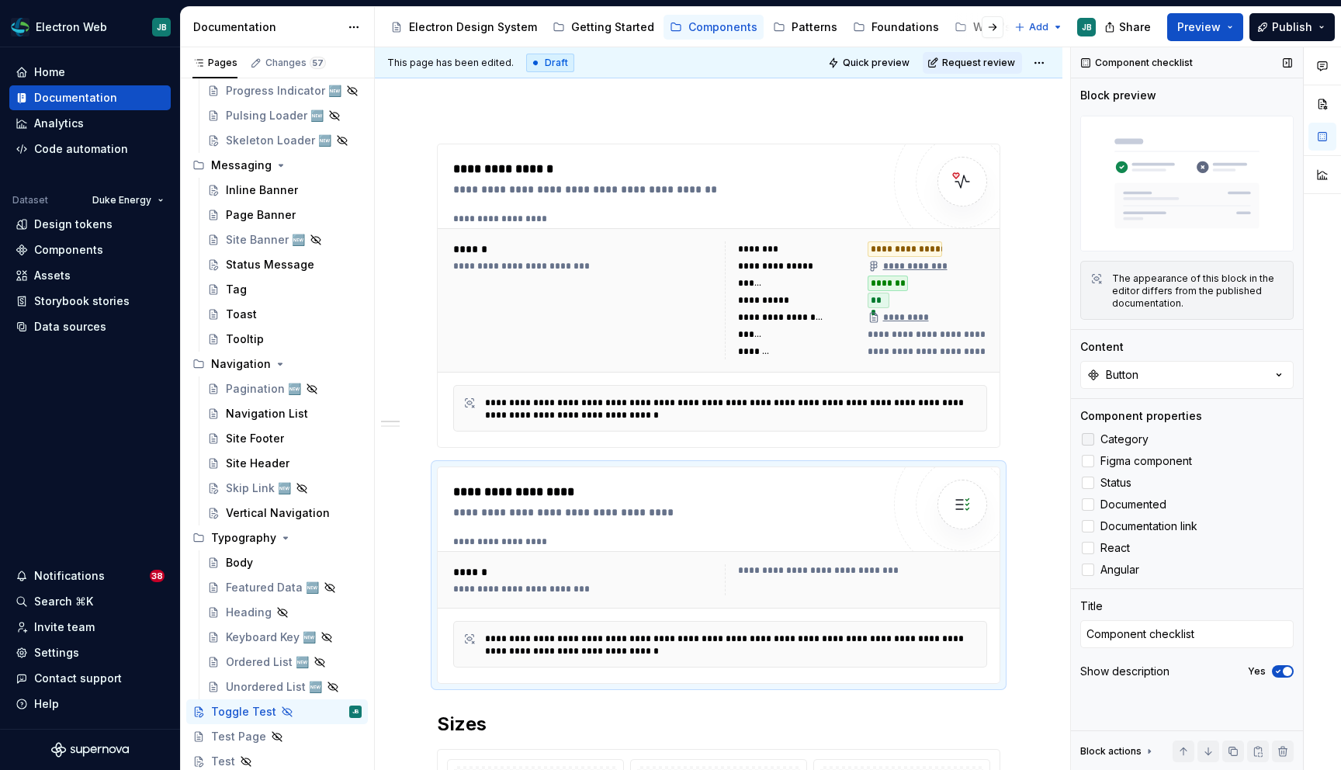
click at [1090, 434] on div at bounding box center [1088, 439] width 12 height 12
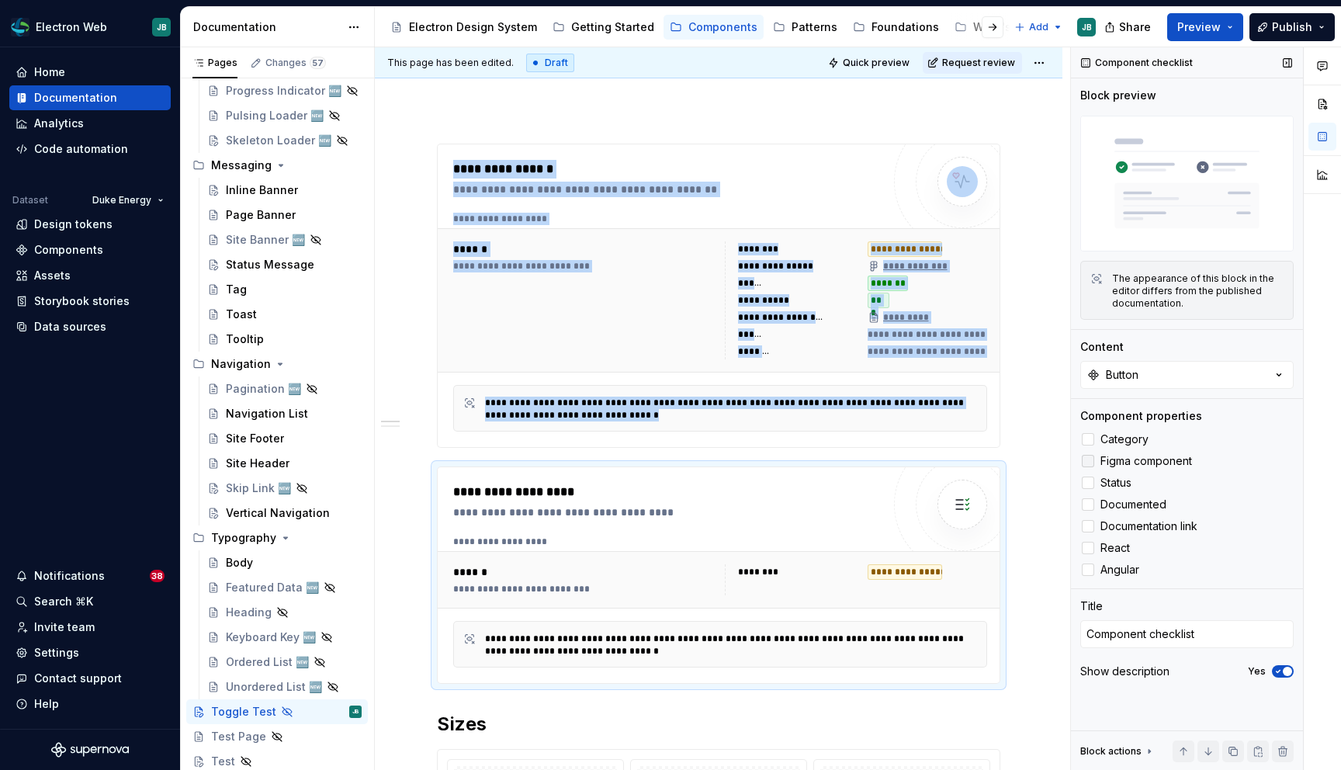
click at [1088, 466] on div at bounding box center [1088, 461] width 12 height 12
click at [1089, 484] on div at bounding box center [1088, 482] width 12 height 12
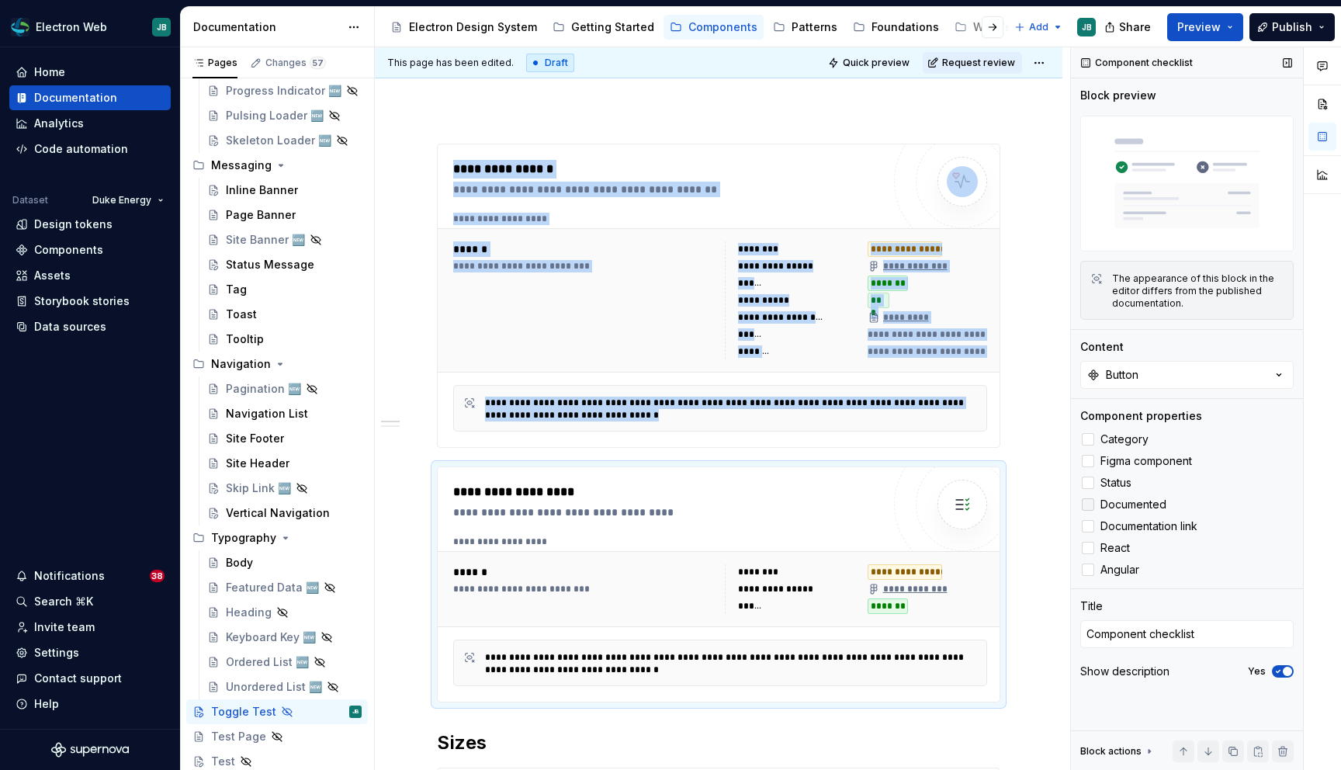
click at [1087, 507] on div at bounding box center [1088, 504] width 12 height 12
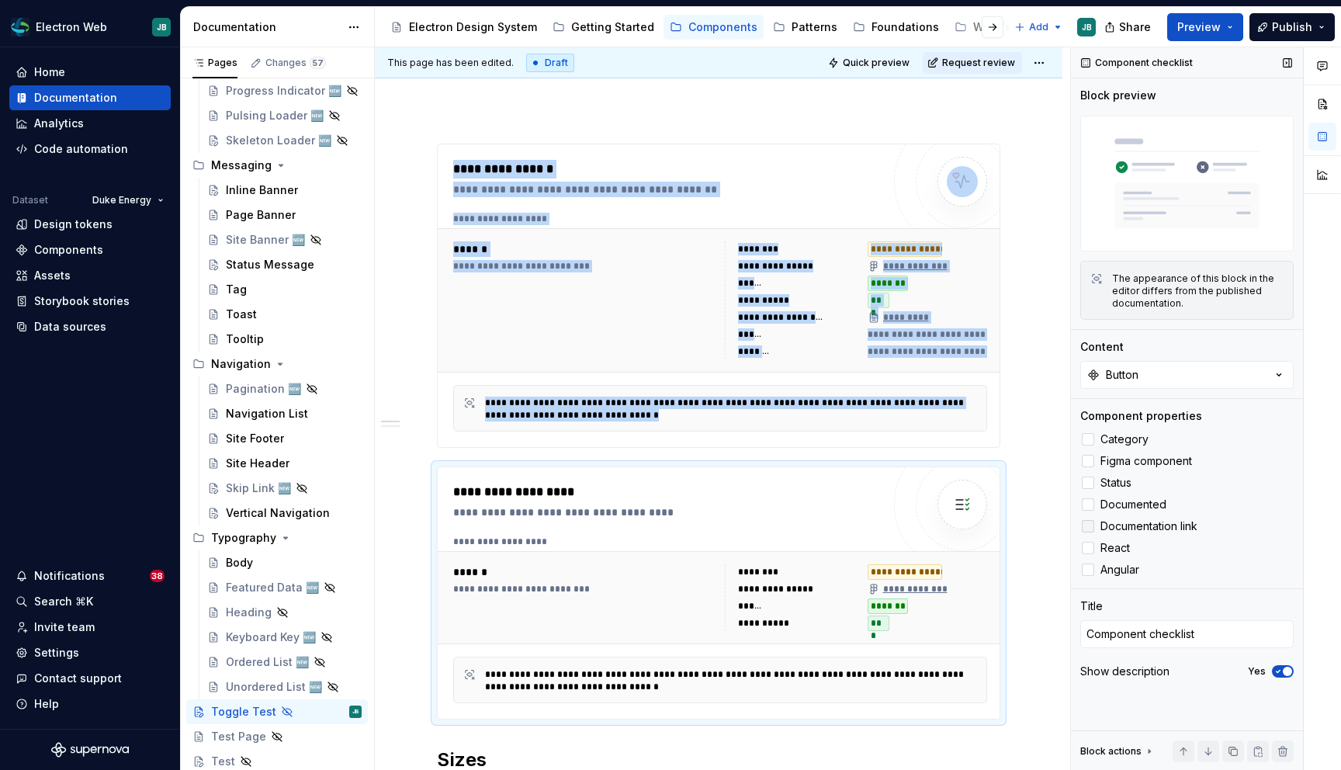
click at [1086, 524] on div at bounding box center [1088, 526] width 12 height 12
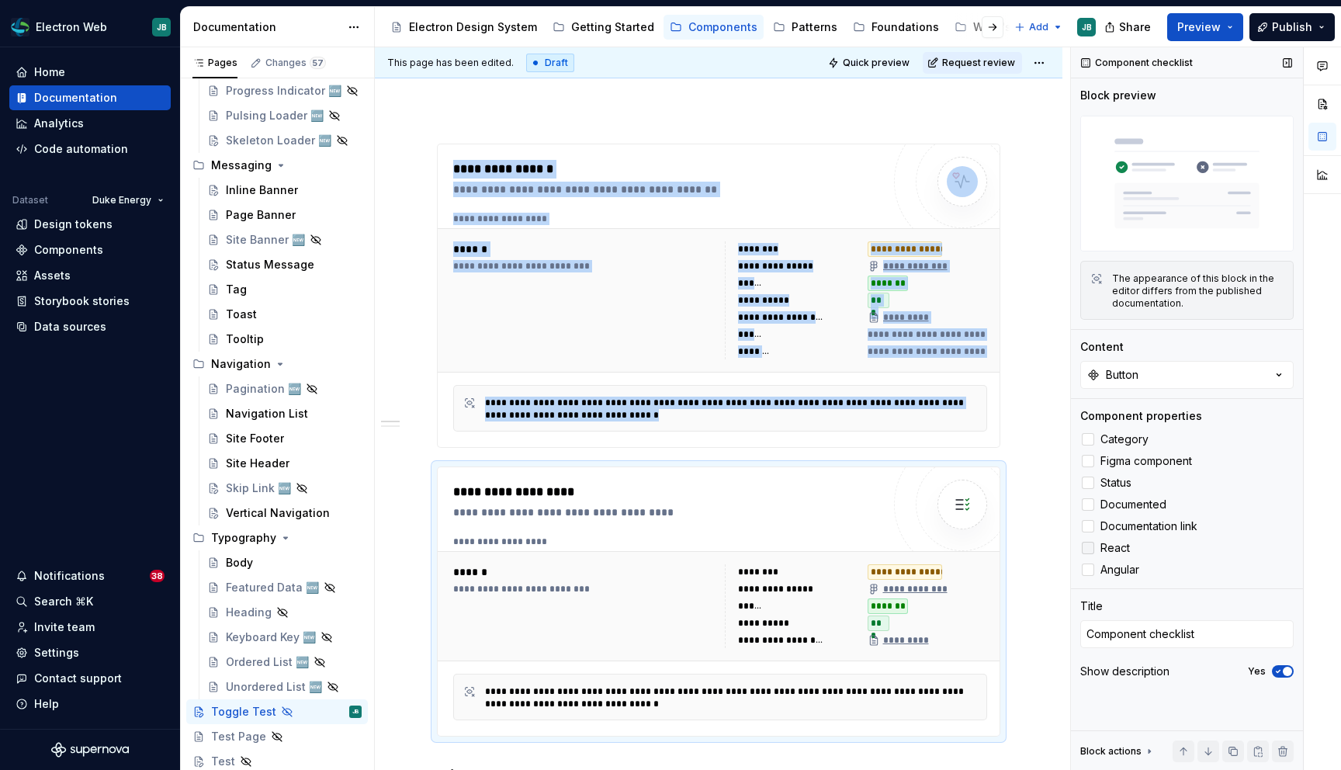
click at [1086, 548] on div at bounding box center [1088, 548] width 12 height 12
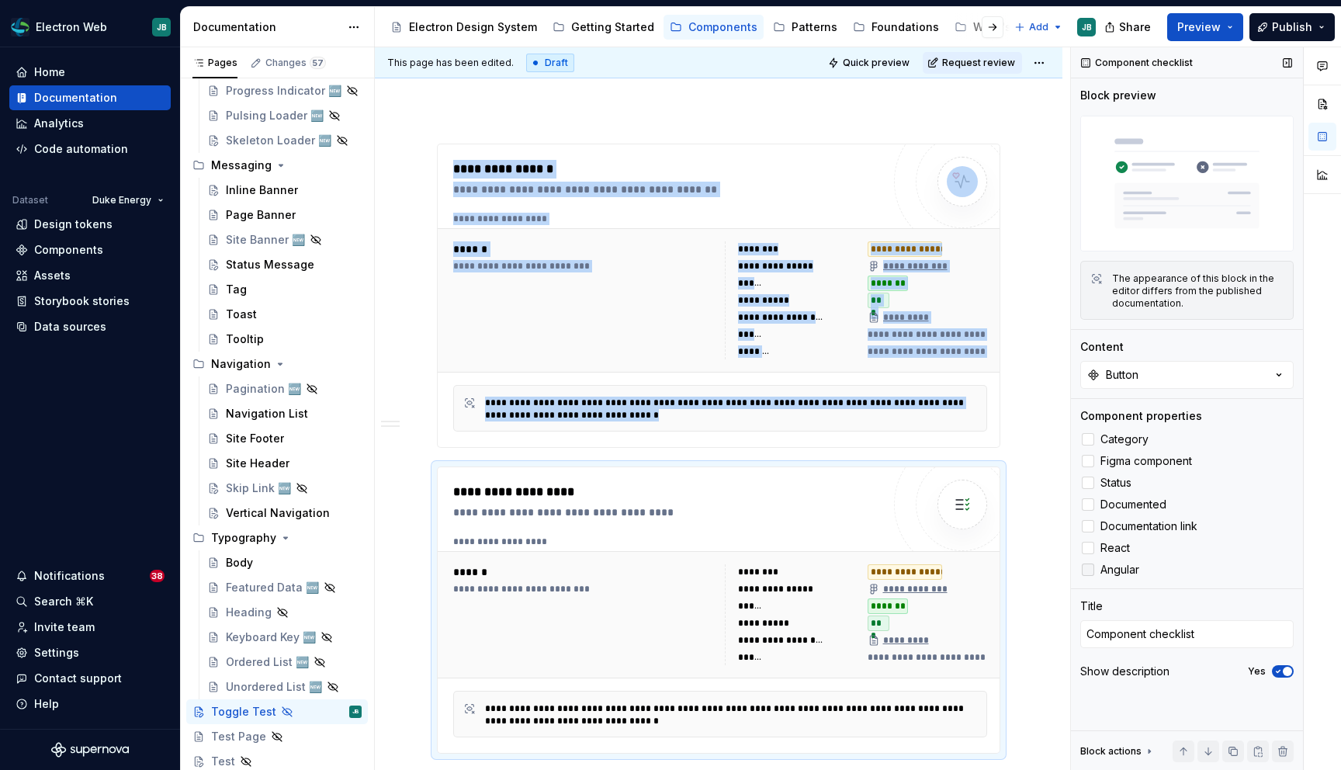
click at [1086, 568] on div at bounding box center [1088, 569] width 12 height 12
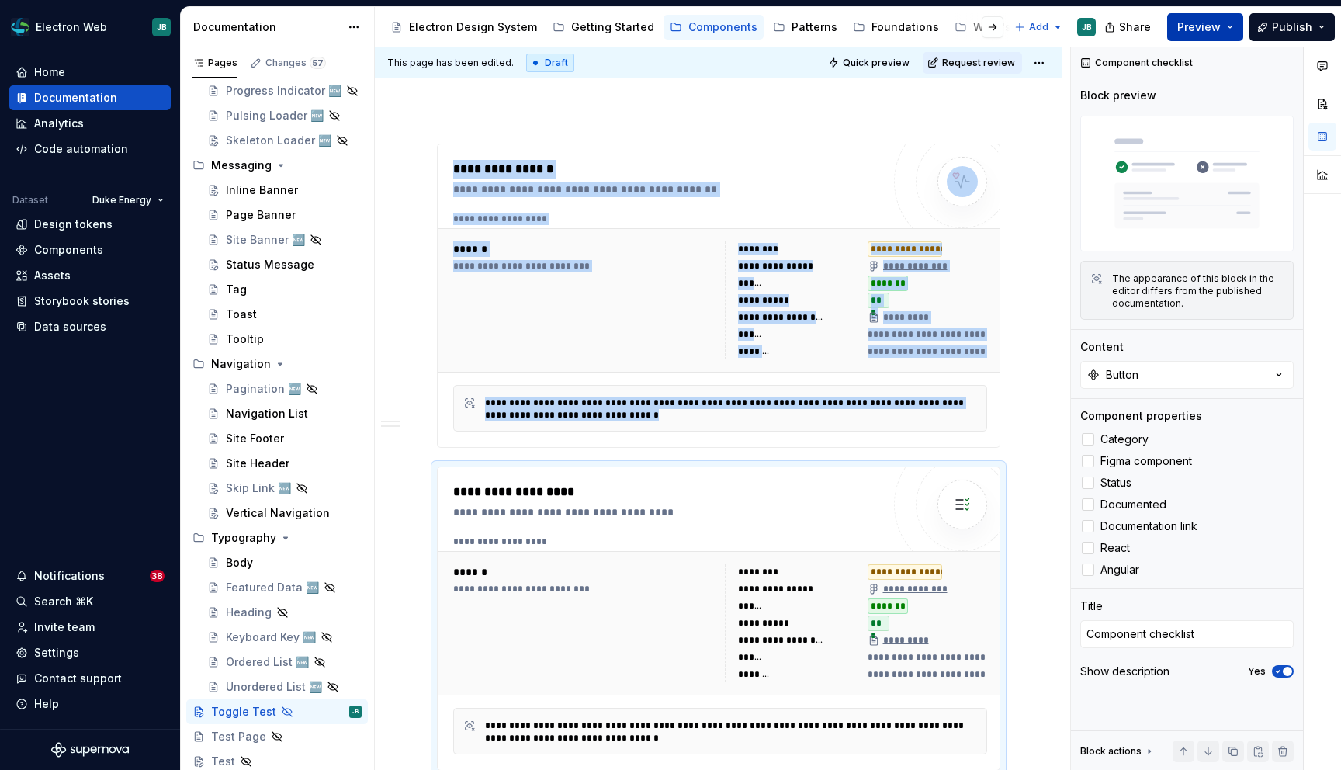
click at [1240, 23] on button "Preview" at bounding box center [1205, 27] width 76 height 28
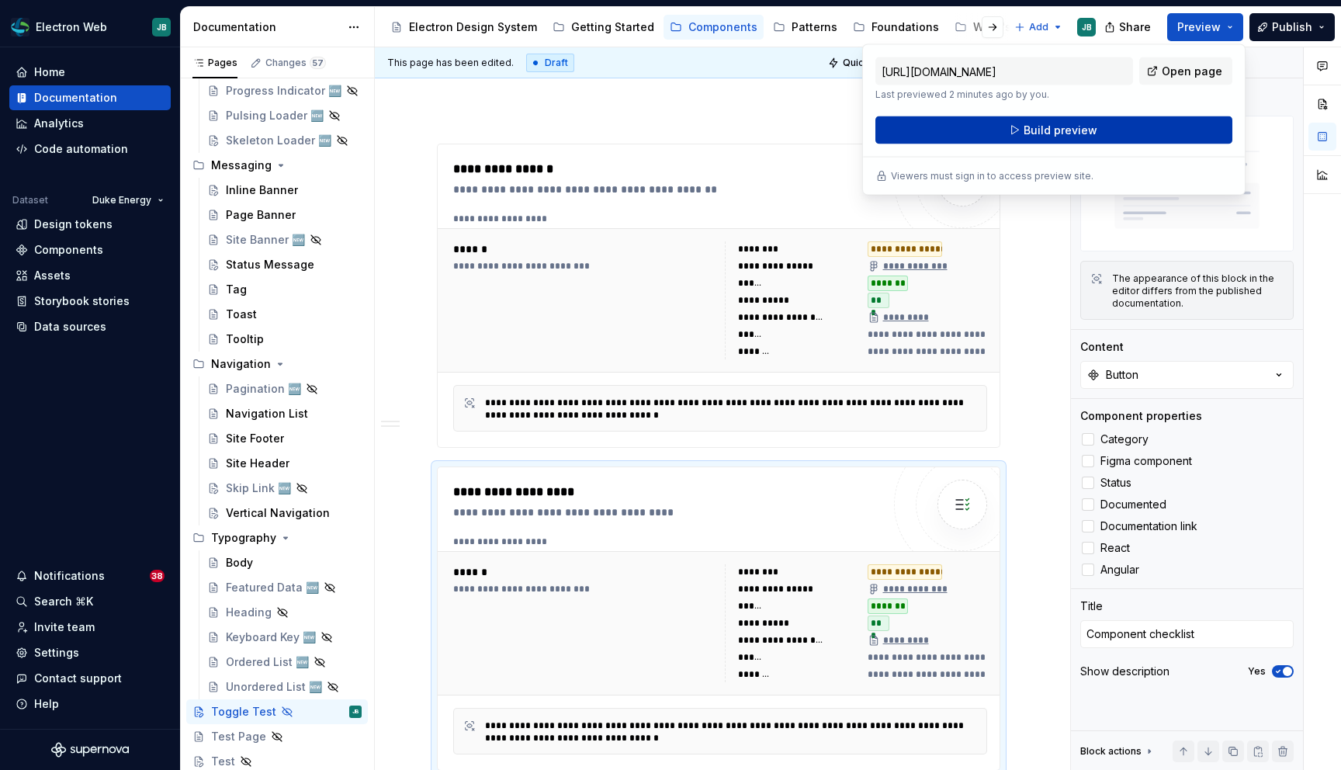
click at [1123, 123] on button "Build preview" at bounding box center [1053, 130] width 357 height 28
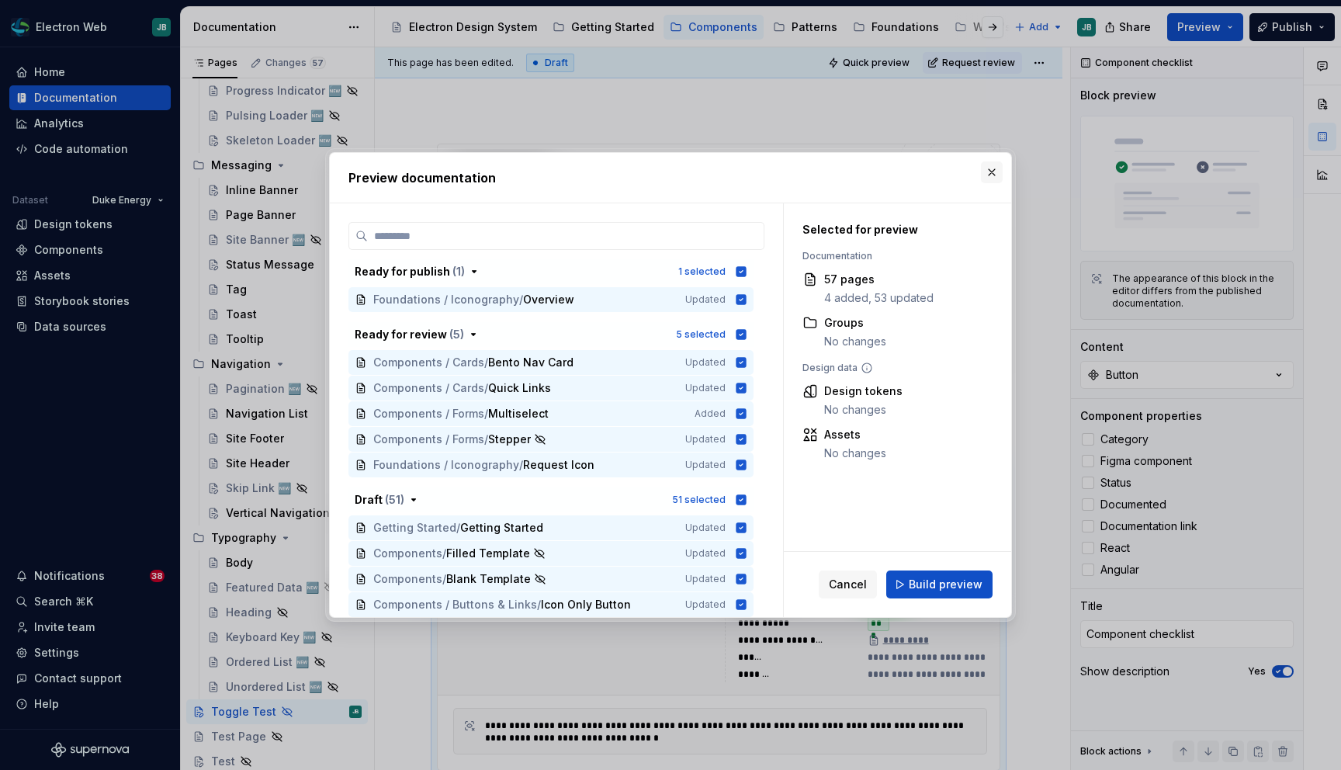
click at [990, 168] on button "button" at bounding box center [992, 172] width 22 height 22
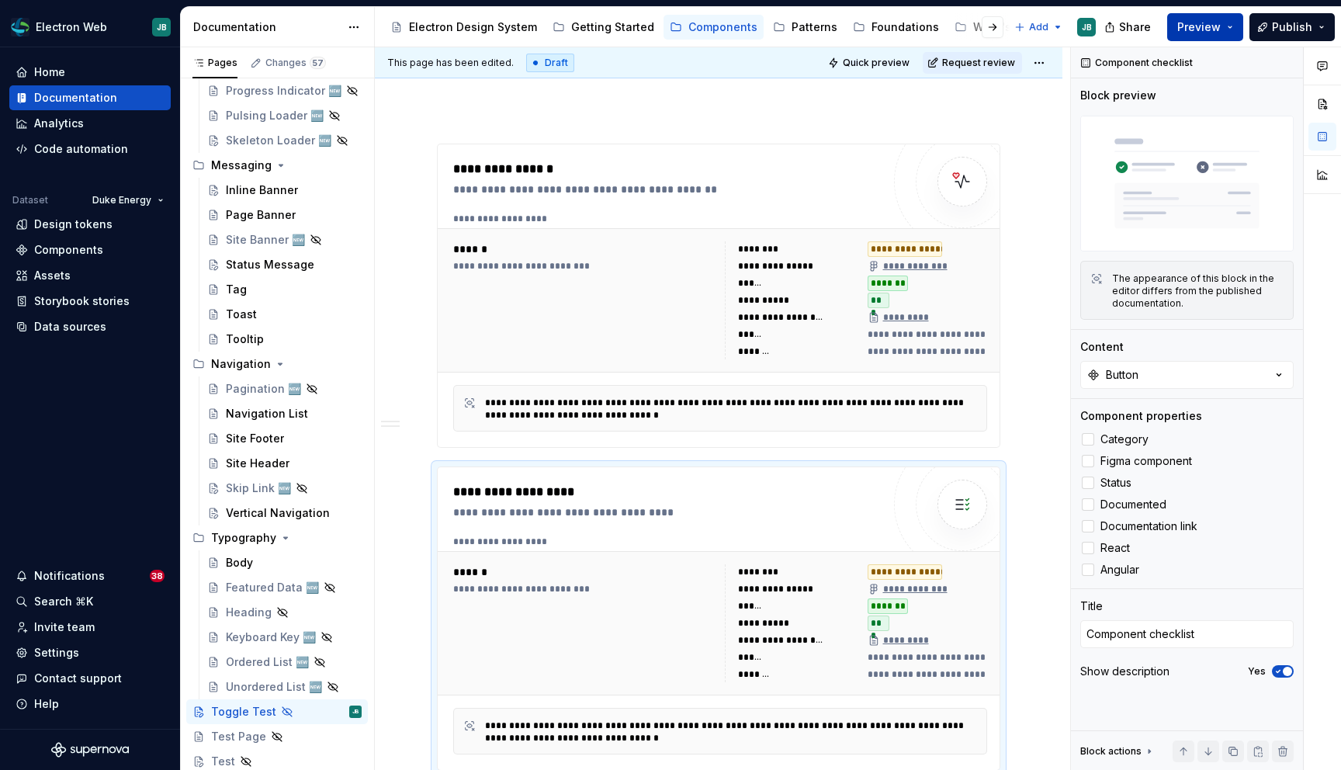
click at [1237, 26] on button "Preview" at bounding box center [1205, 27] width 76 height 28
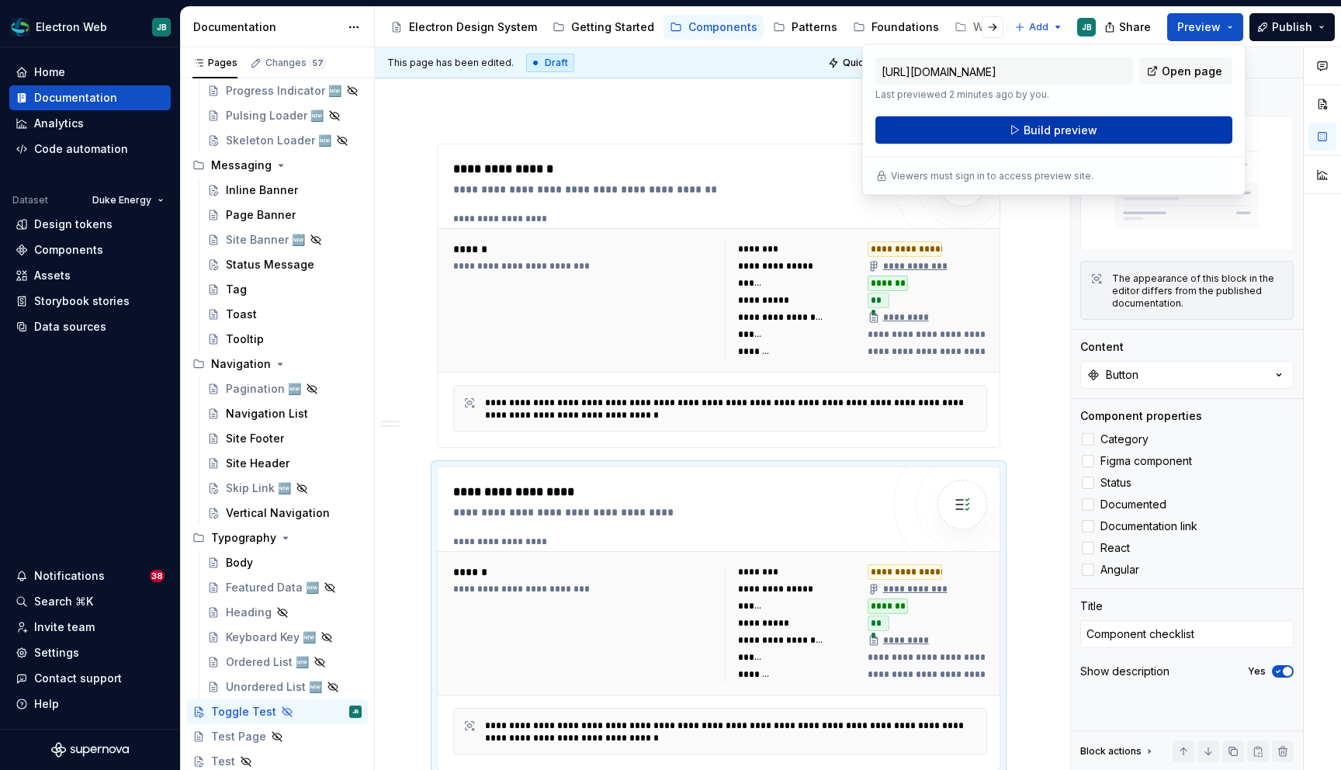
click at [1124, 126] on button "Build preview" at bounding box center [1053, 130] width 357 height 28
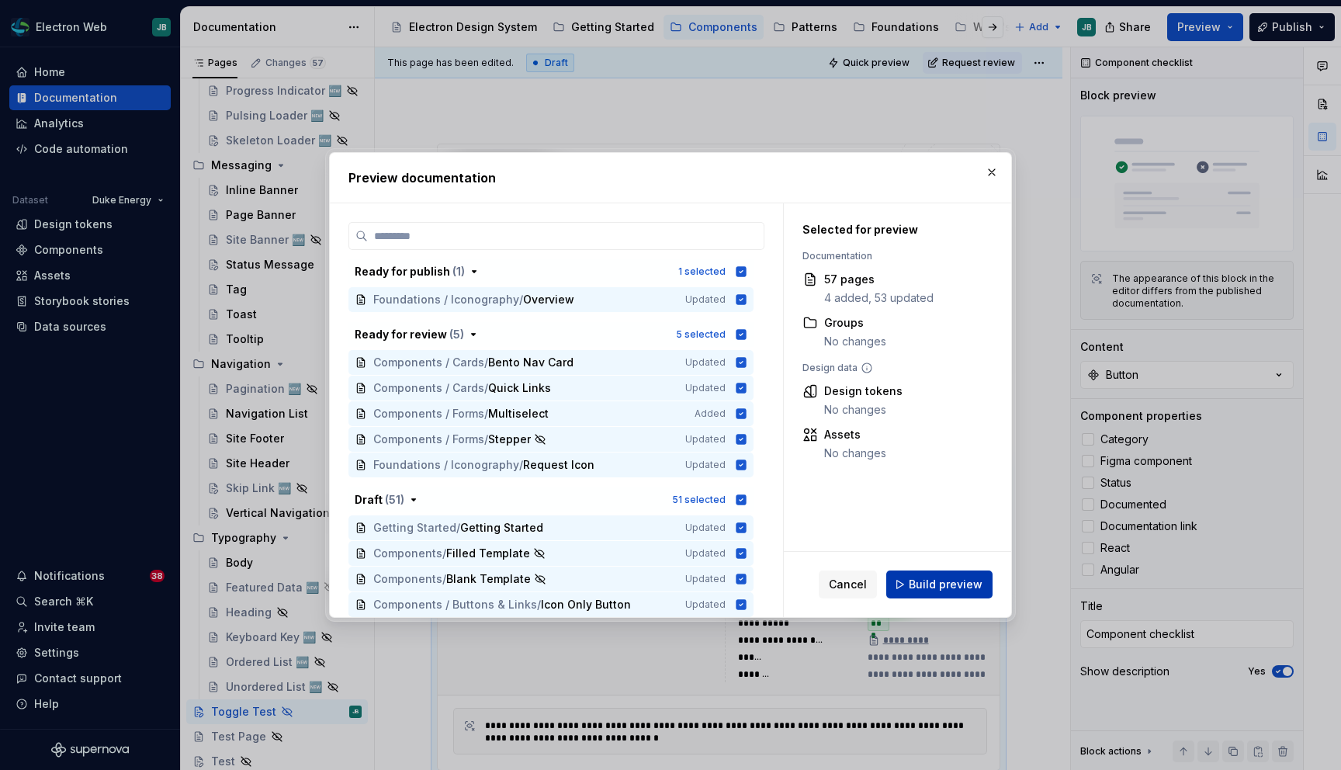
click at [930, 586] on span "Build preview" at bounding box center [946, 584] width 74 height 16
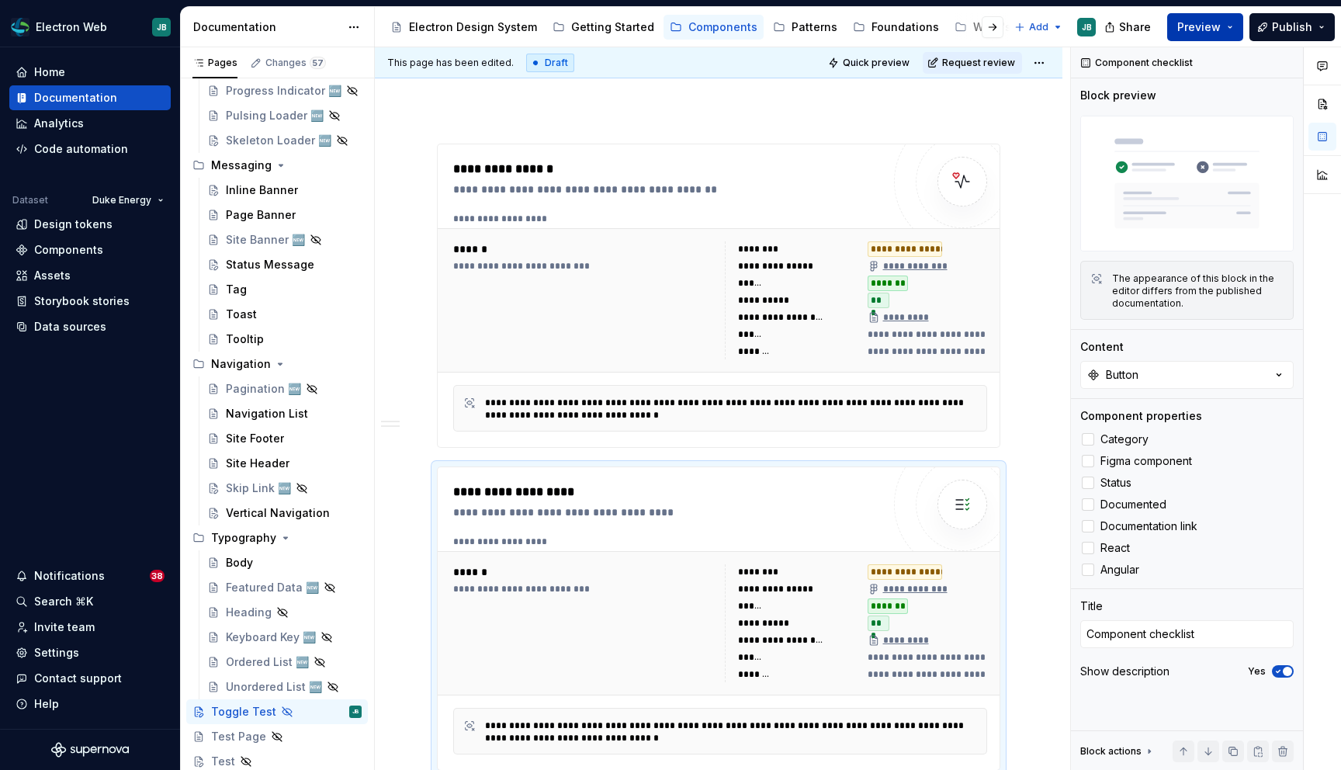
click at [1234, 21] on button "Preview" at bounding box center [1205, 27] width 76 height 28
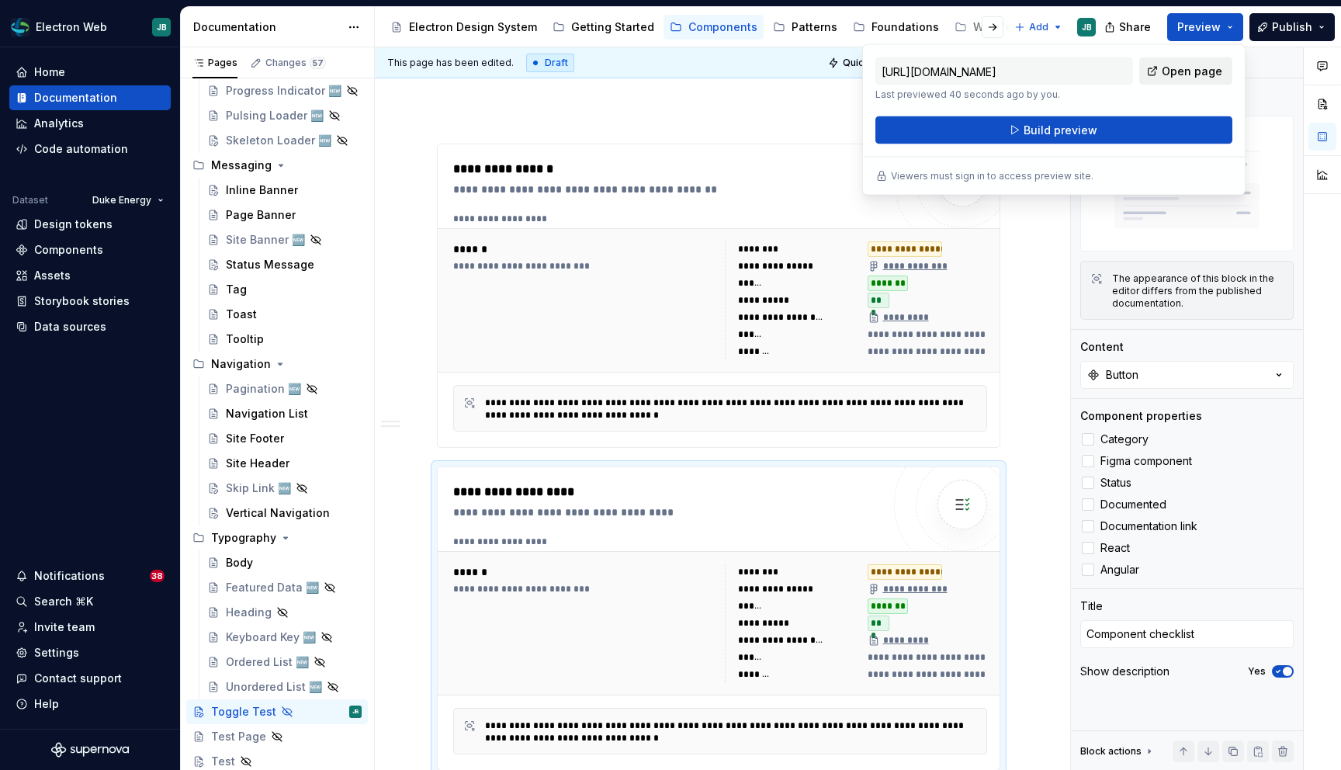
click at [1199, 66] on span "Open page" at bounding box center [1191, 72] width 61 height 16
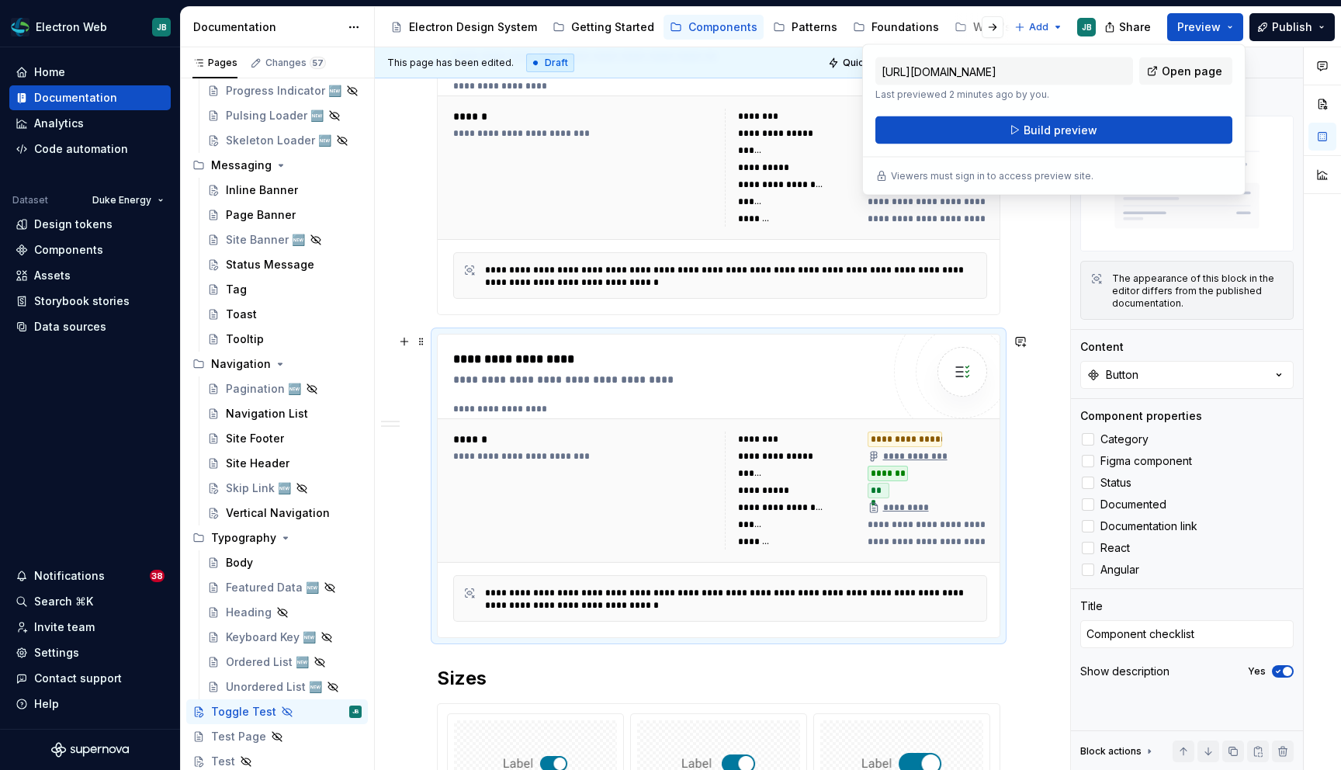
scroll to position [330, 0]
click at [406, 337] on button "button" at bounding box center [404, 341] width 22 height 22
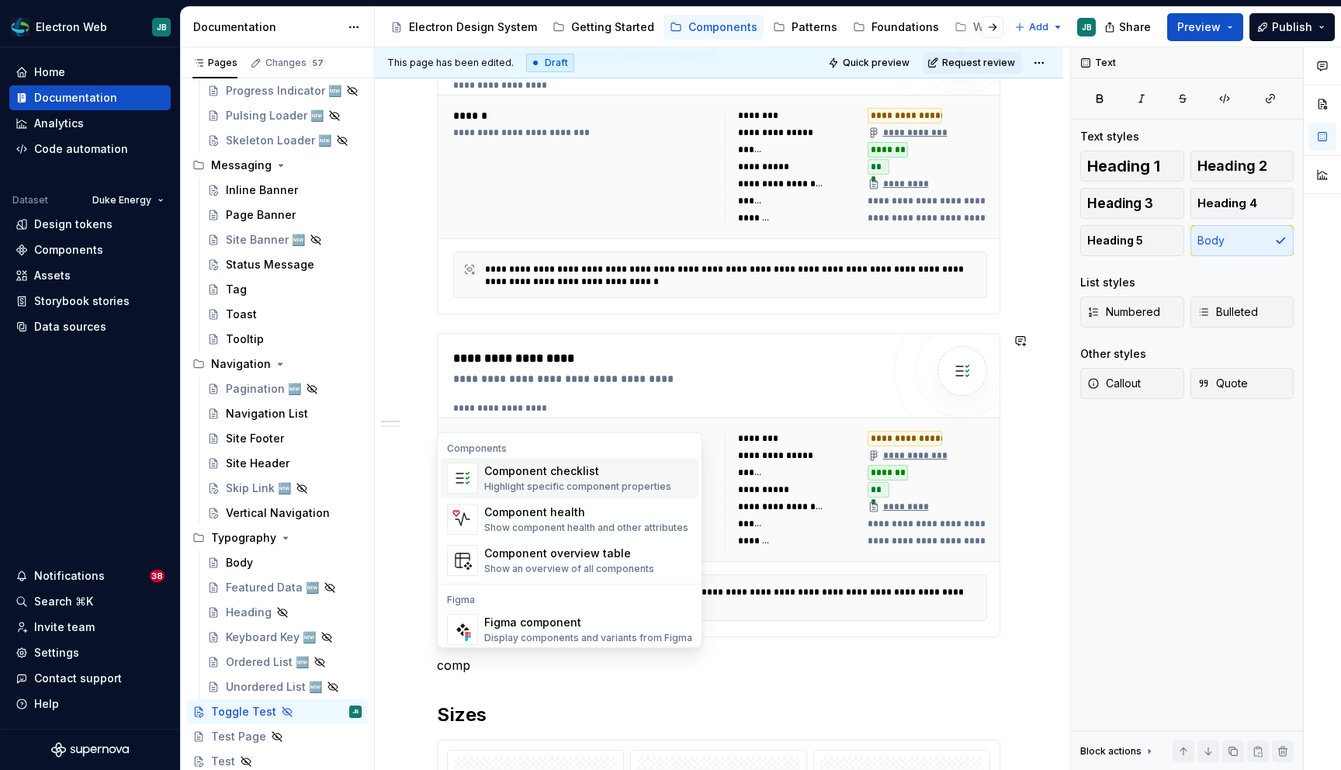
click at [593, 477] on div "Component checklist" at bounding box center [577, 471] width 187 height 16
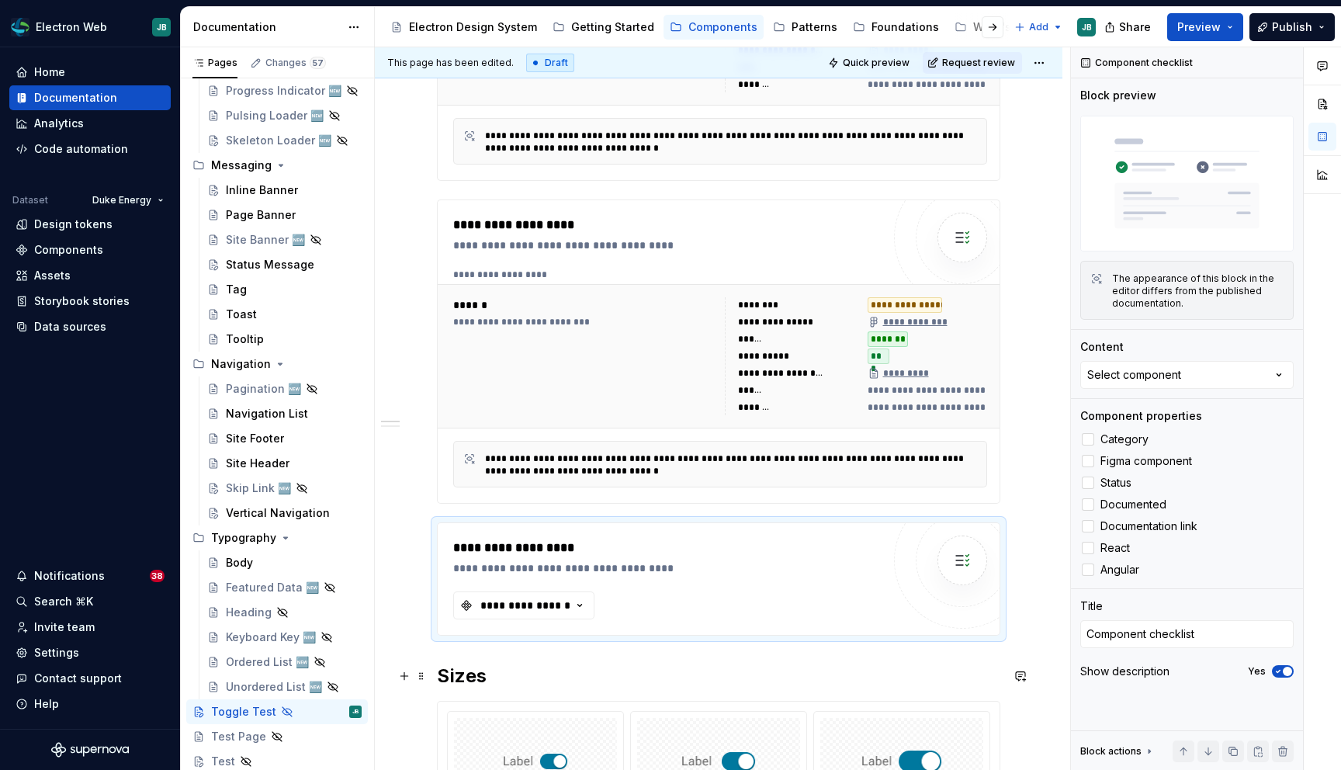
scroll to position [519, 0]
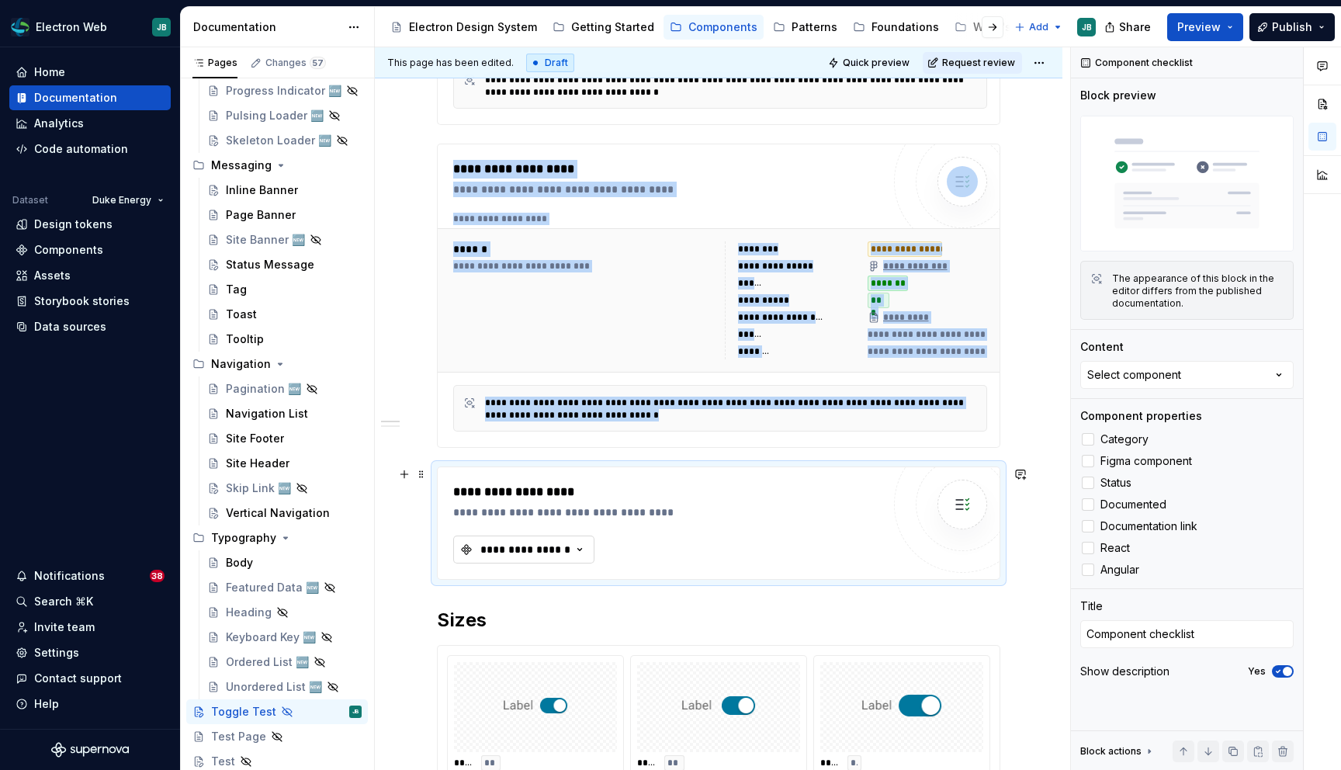
click at [560, 546] on div "**********" at bounding box center [525, 550] width 93 height 16
type textarea "*"
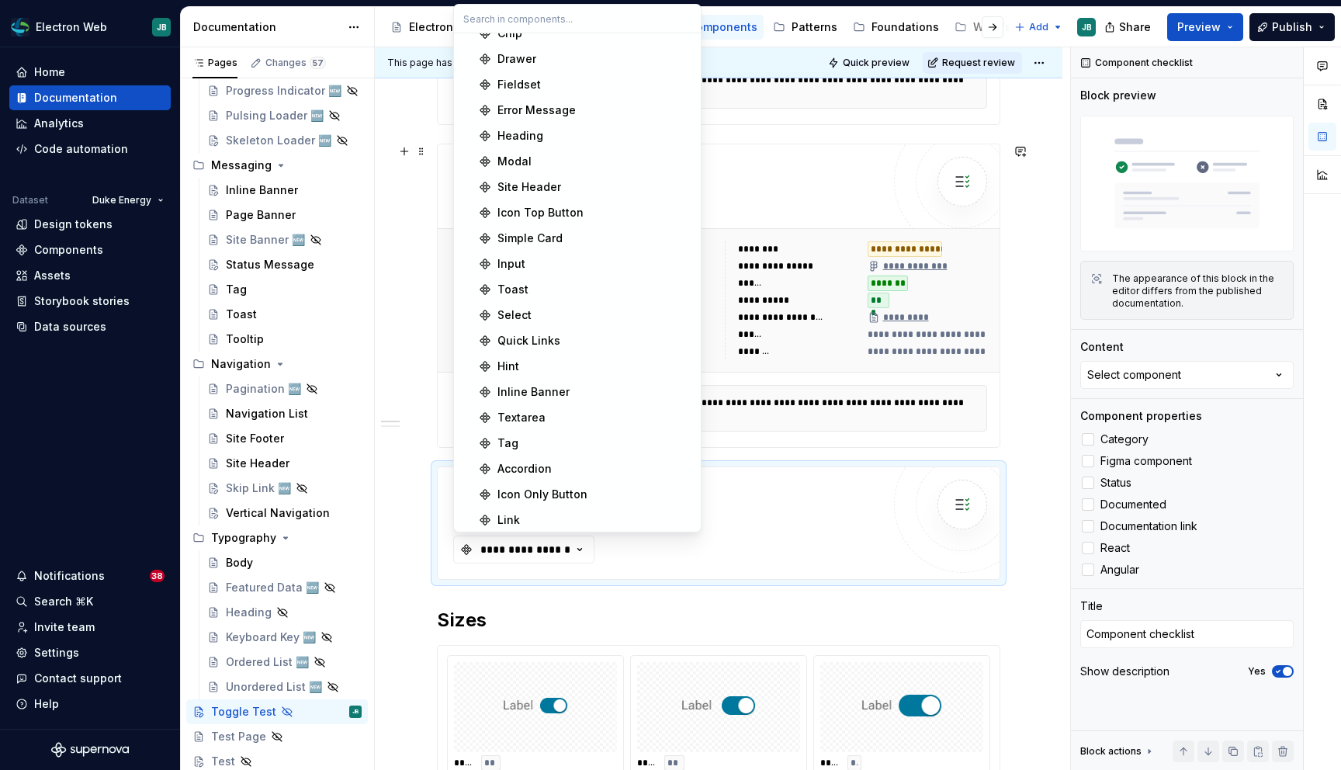
scroll to position [0, 0]
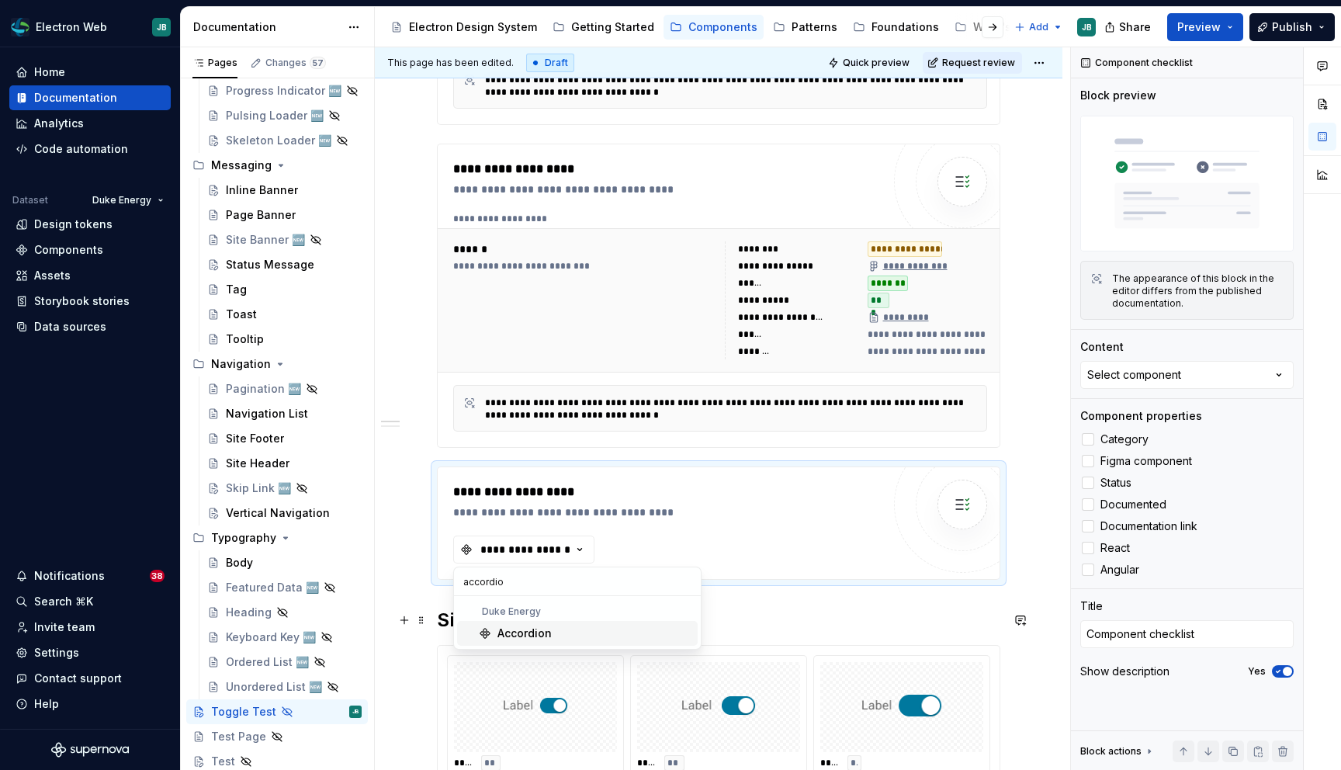
type input "accordio"
click at [548, 622] on span "Accordion" at bounding box center [577, 633] width 241 height 25
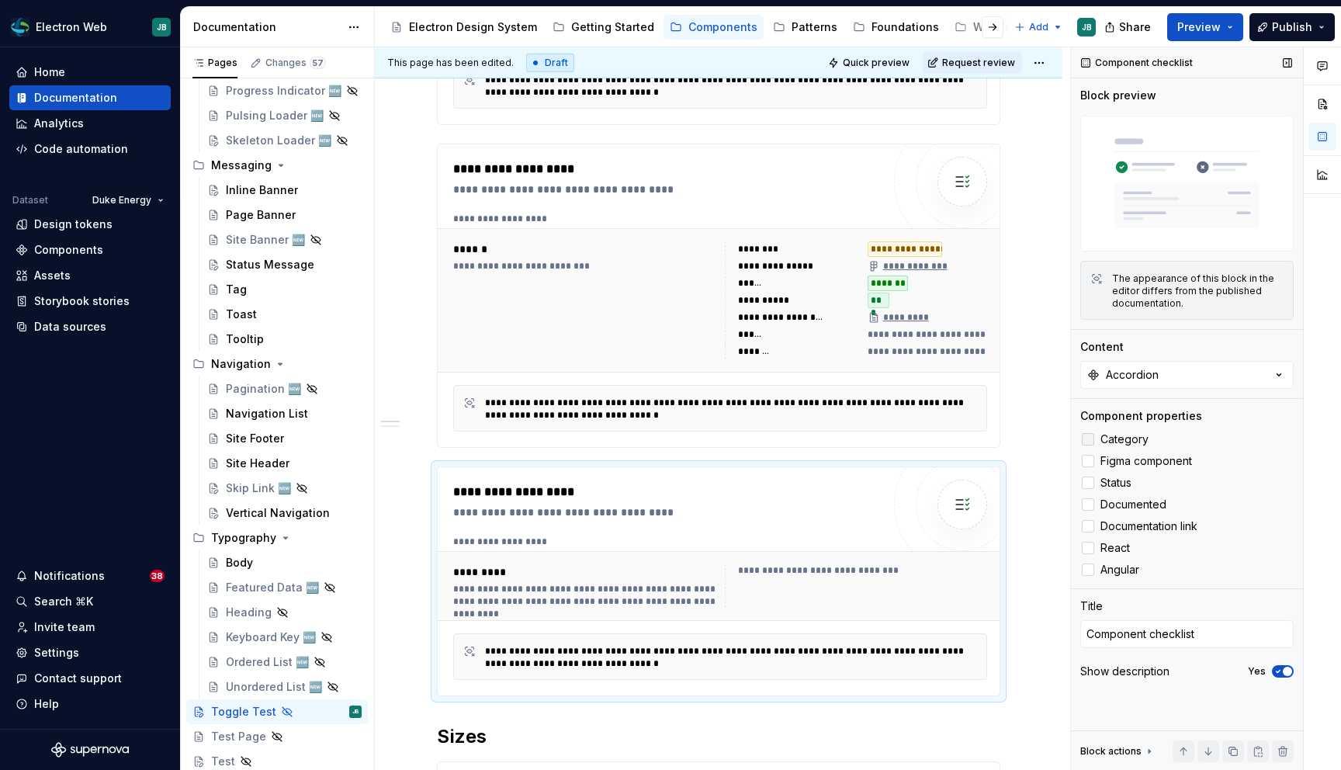
click at [1089, 435] on div at bounding box center [1088, 439] width 12 height 12
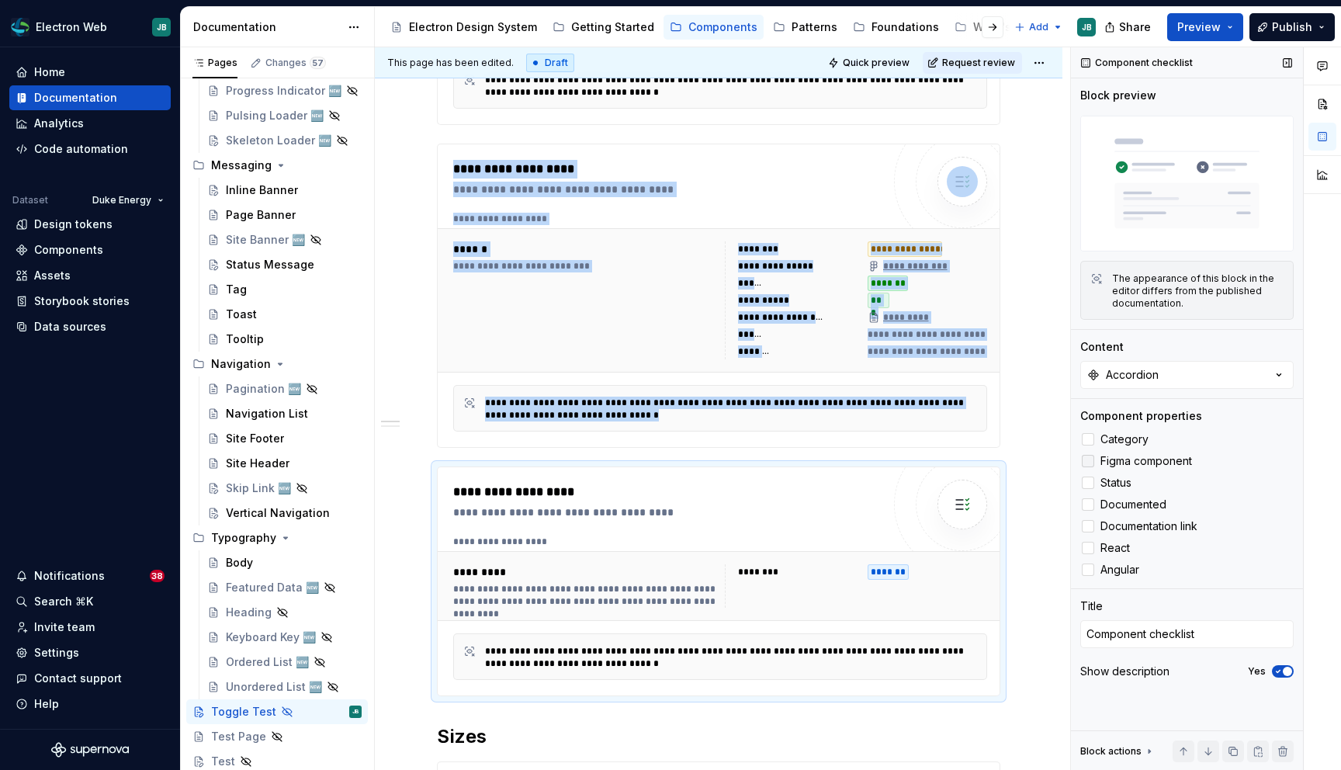
click at [1089, 465] on div at bounding box center [1088, 461] width 12 height 12
click at [1089, 481] on div at bounding box center [1088, 482] width 12 height 12
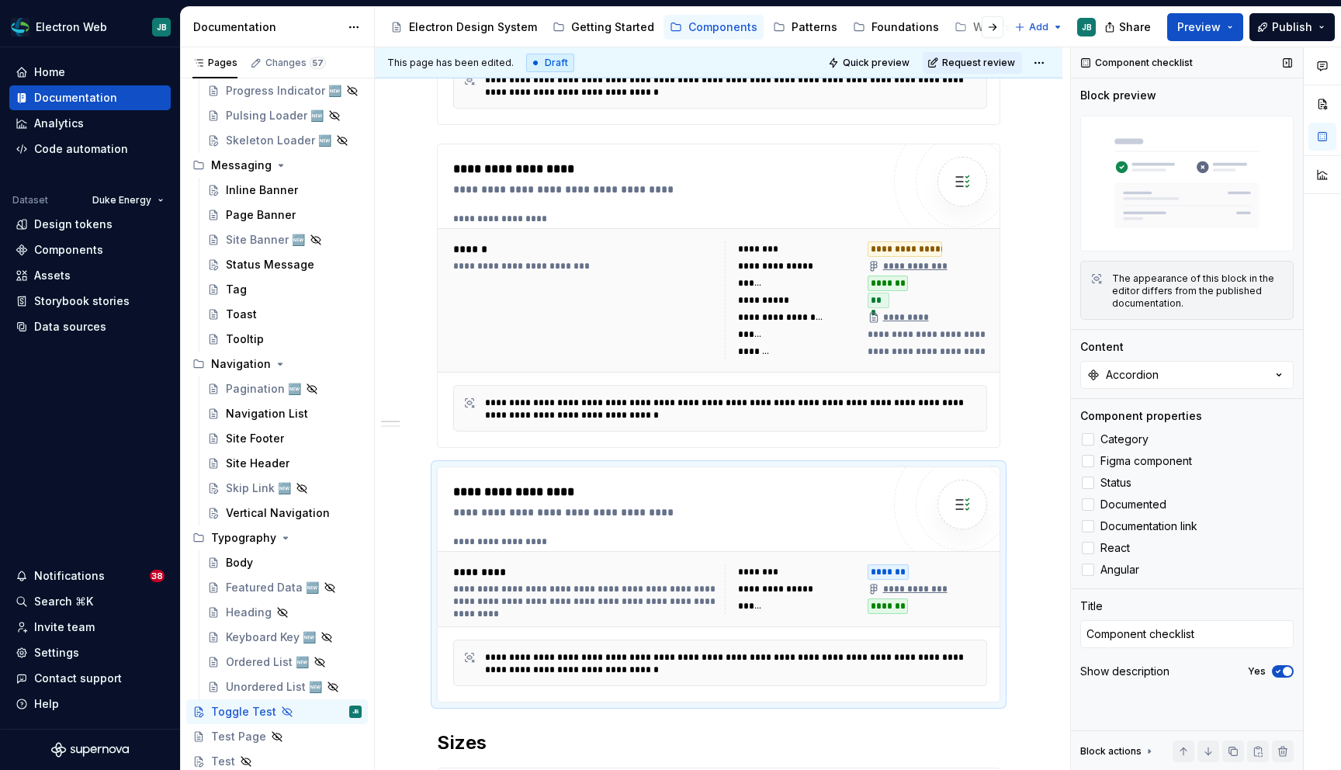
click at [1089, 514] on div "Category Figma component Status Documented Documentation link React Angular" at bounding box center [1186, 504] width 213 height 149
click at [1089, 505] on div at bounding box center [1088, 504] width 12 height 12
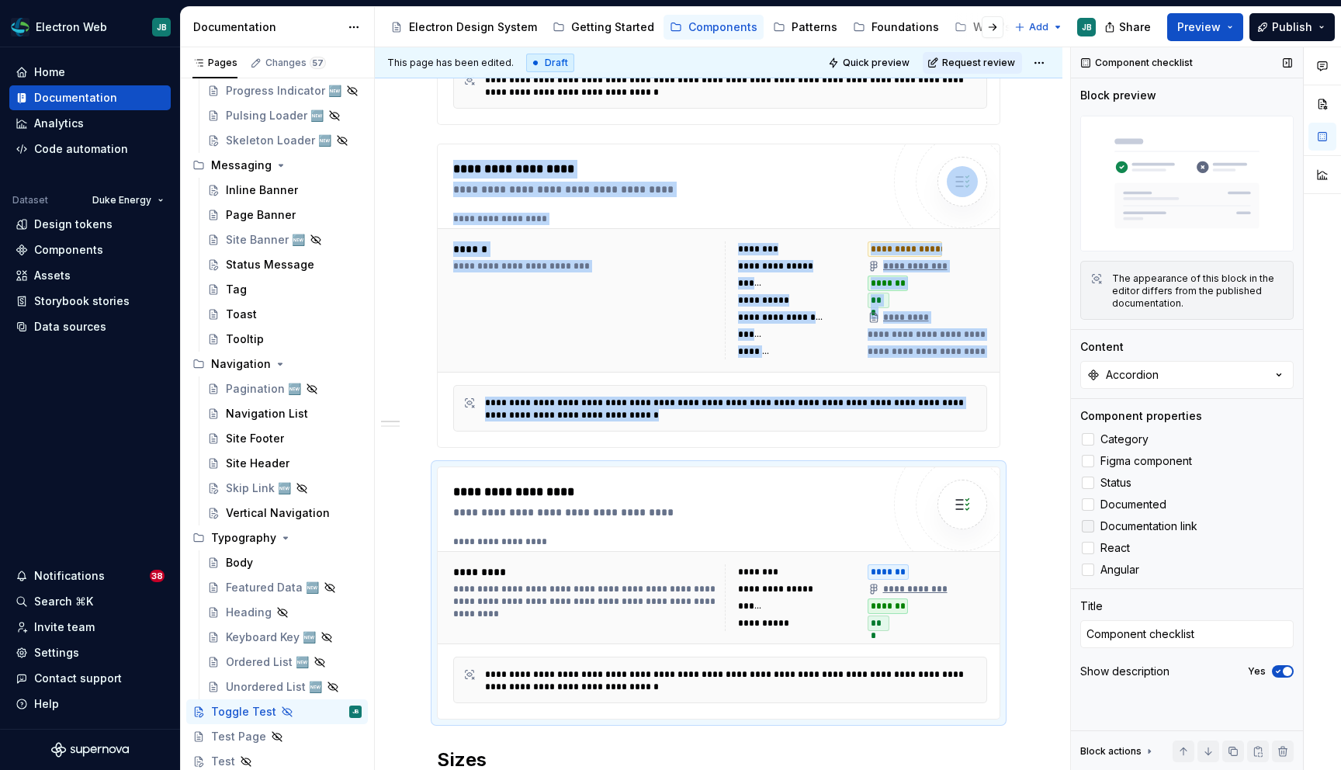
click at [1089, 522] on div at bounding box center [1088, 526] width 12 height 12
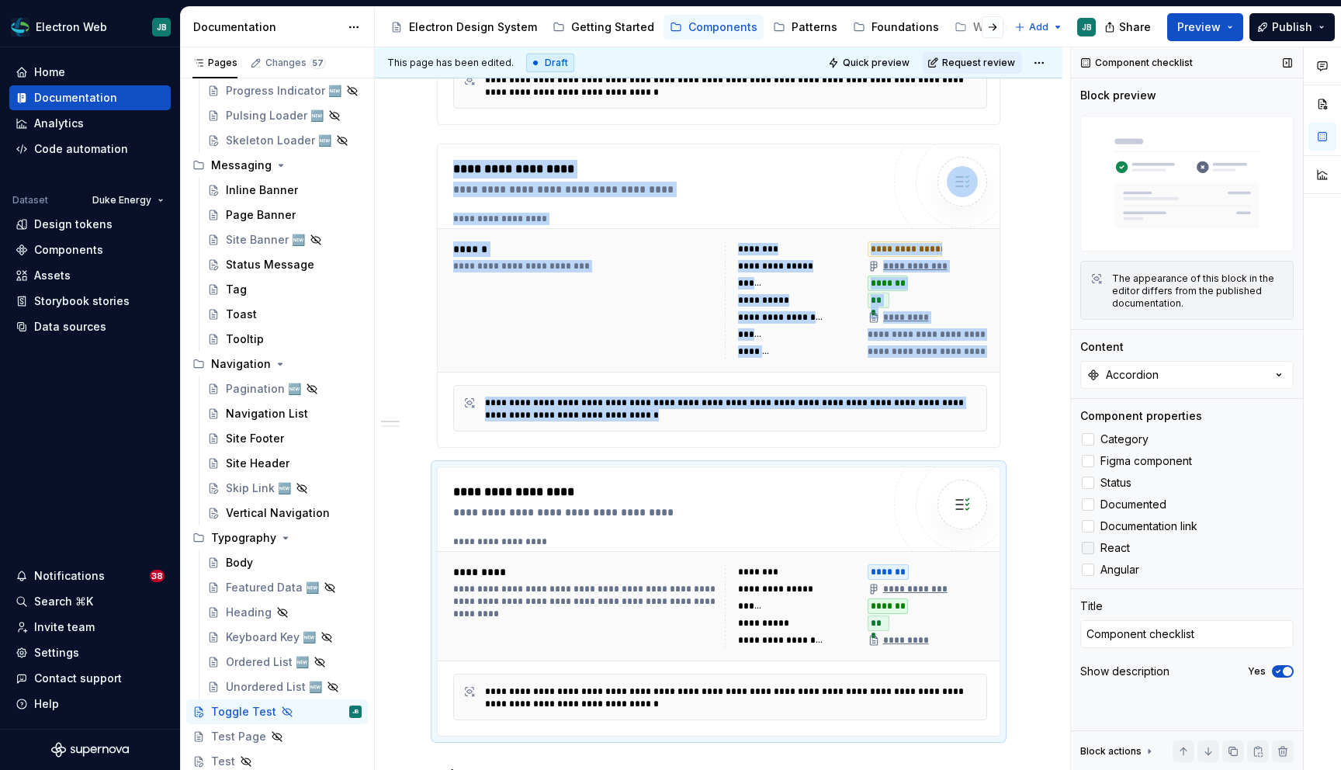
click at [1089, 549] on div at bounding box center [1088, 548] width 12 height 12
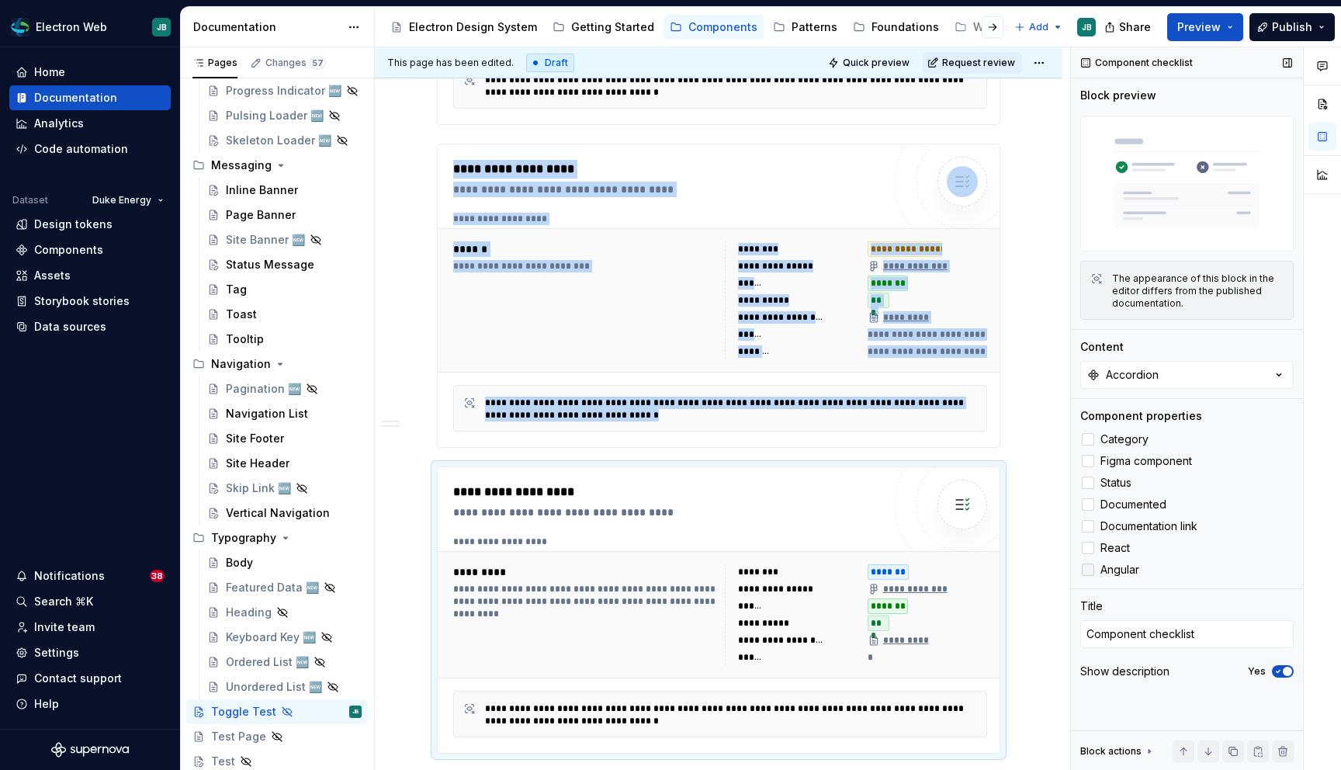
click at [1089, 566] on div at bounding box center [1088, 569] width 12 height 12
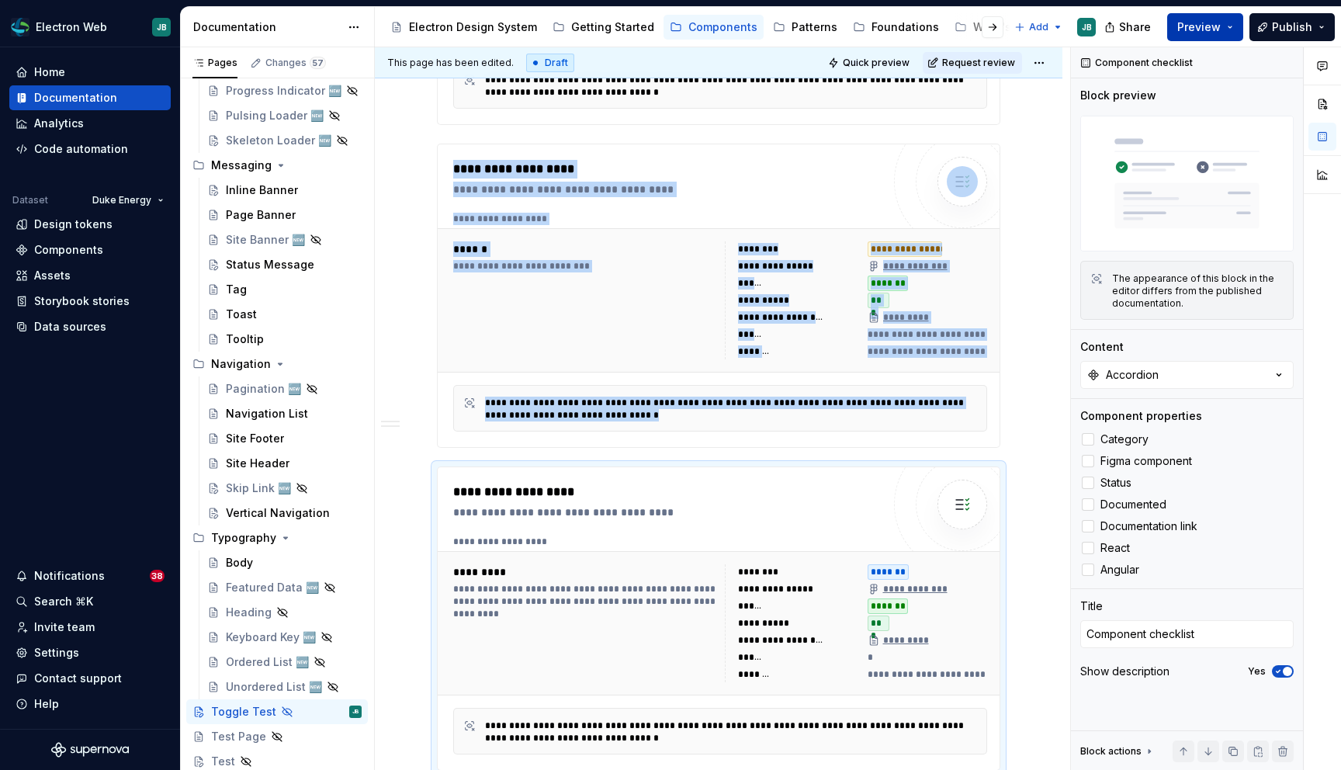
click at [1230, 24] on button "Preview" at bounding box center [1205, 27] width 76 height 28
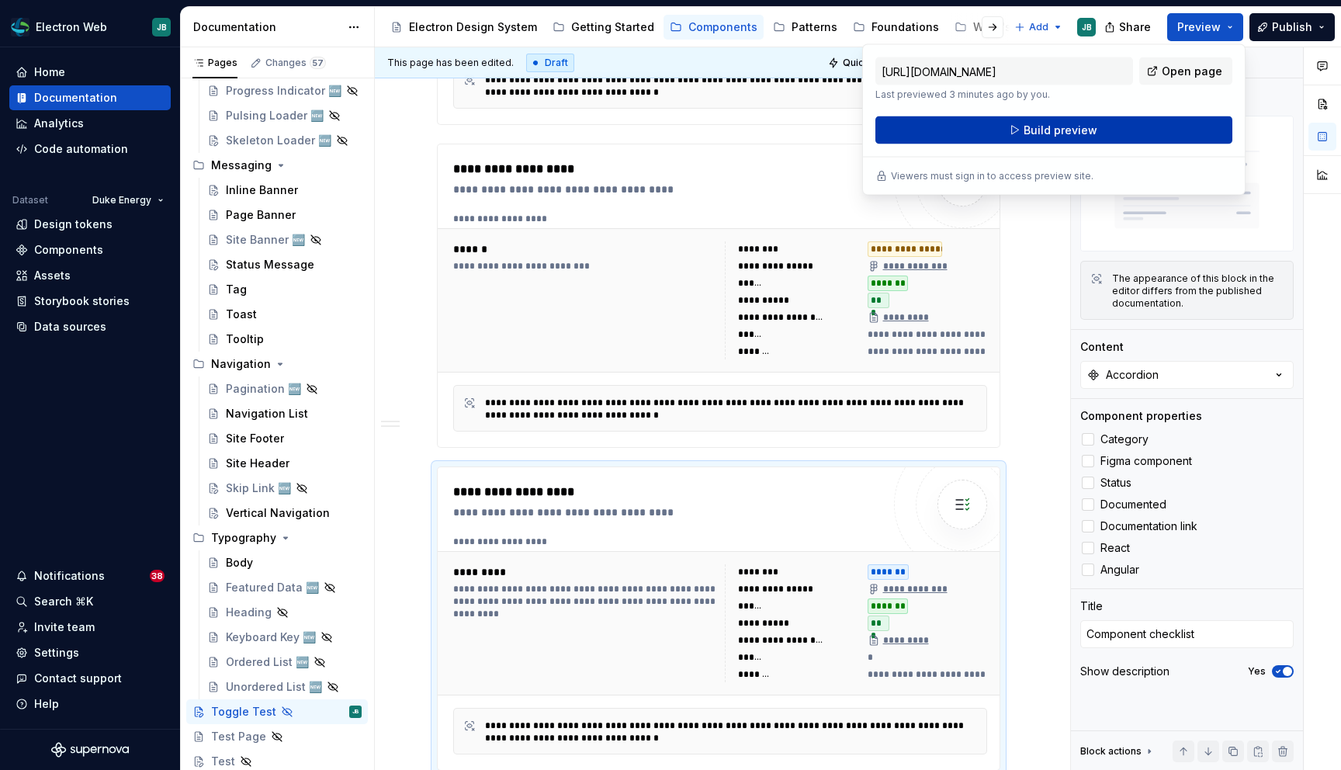
click at [1108, 127] on button "Build preview" at bounding box center [1053, 130] width 357 height 28
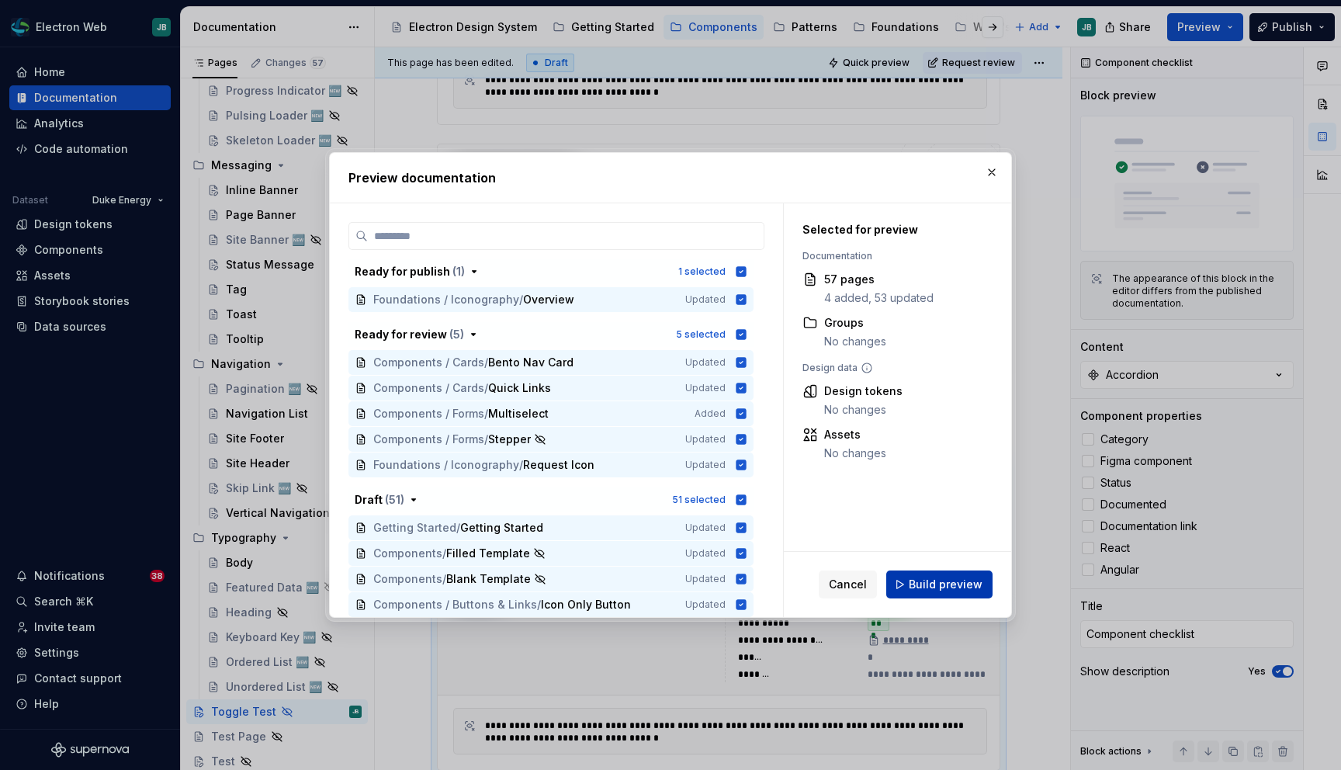
click at [914, 588] on span "Build preview" at bounding box center [946, 584] width 74 height 16
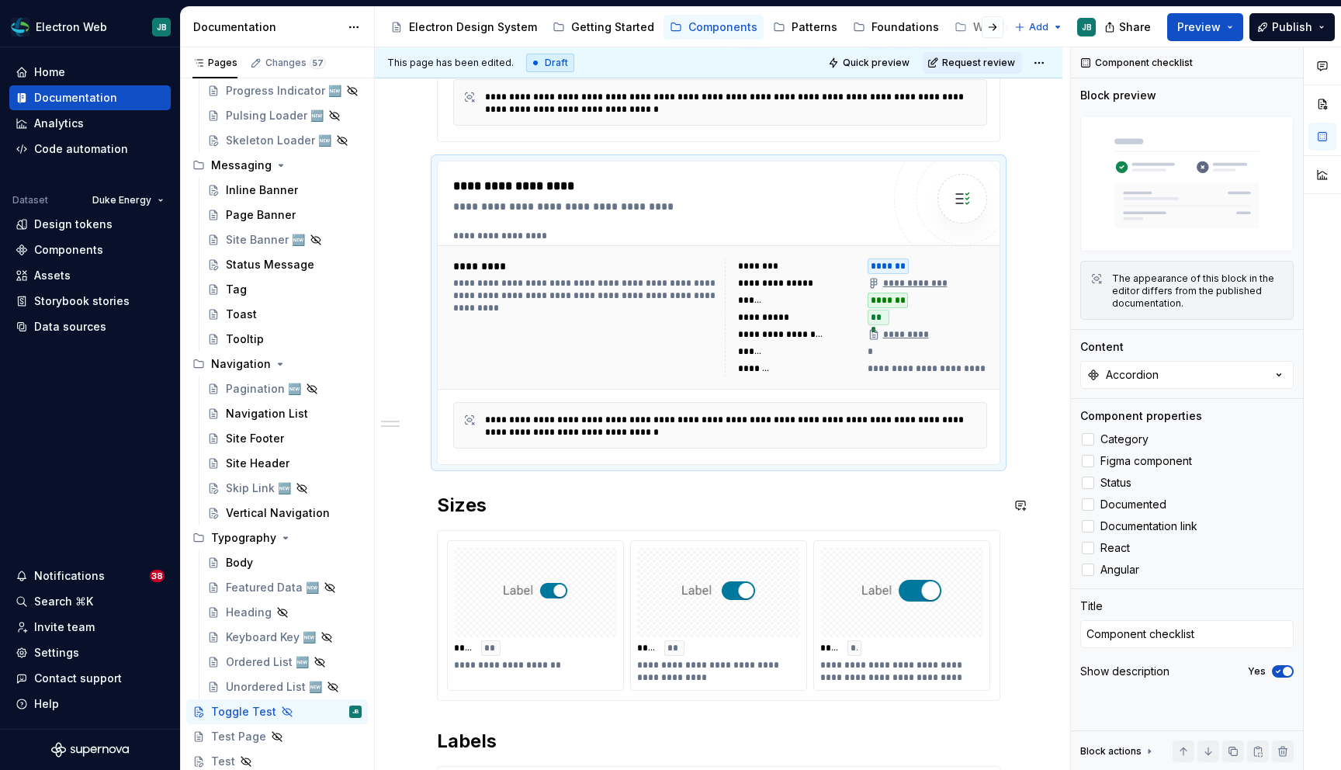
scroll to position [826, 0]
click at [1235, 27] on button "Preview" at bounding box center [1205, 27] width 76 height 28
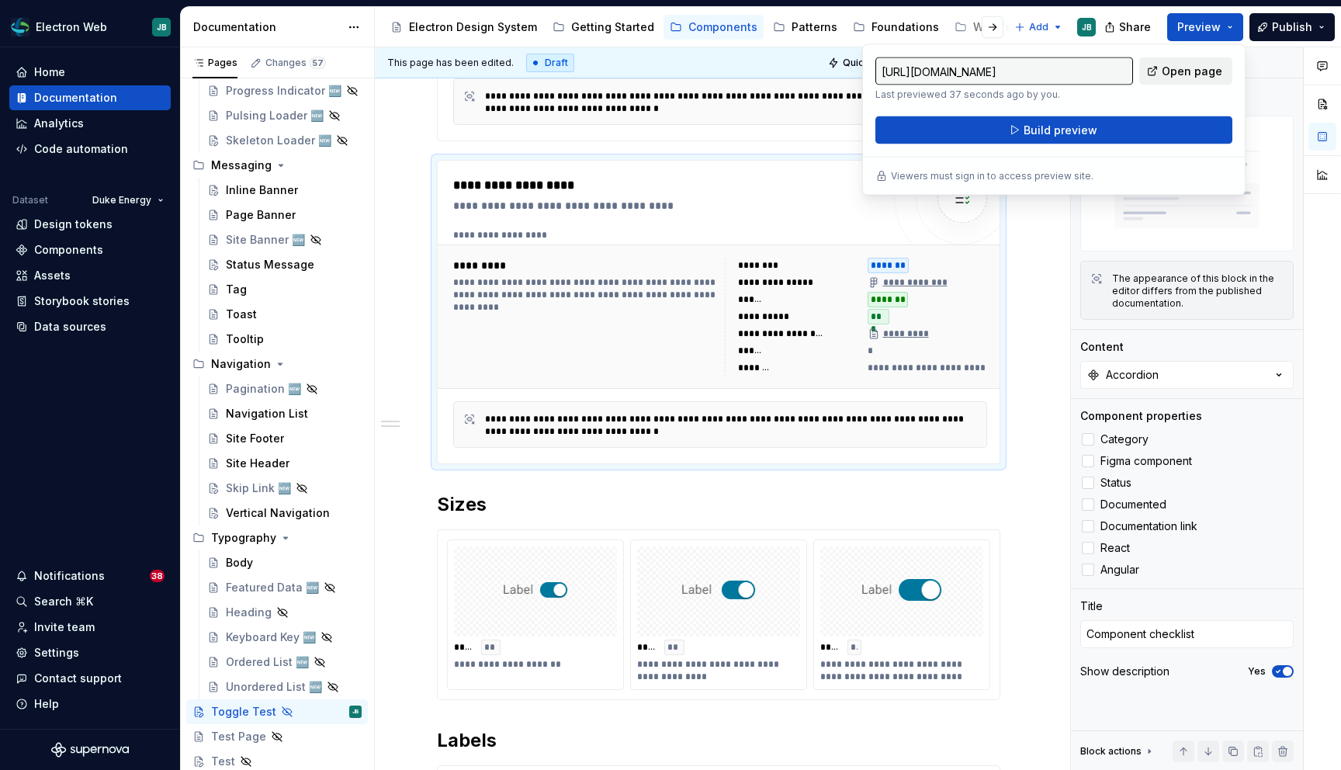
click at [1196, 69] on span "Open page" at bounding box center [1191, 72] width 61 height 16
type textarea "*"
